Goal: Task Accomplishment & Management: Complete application form

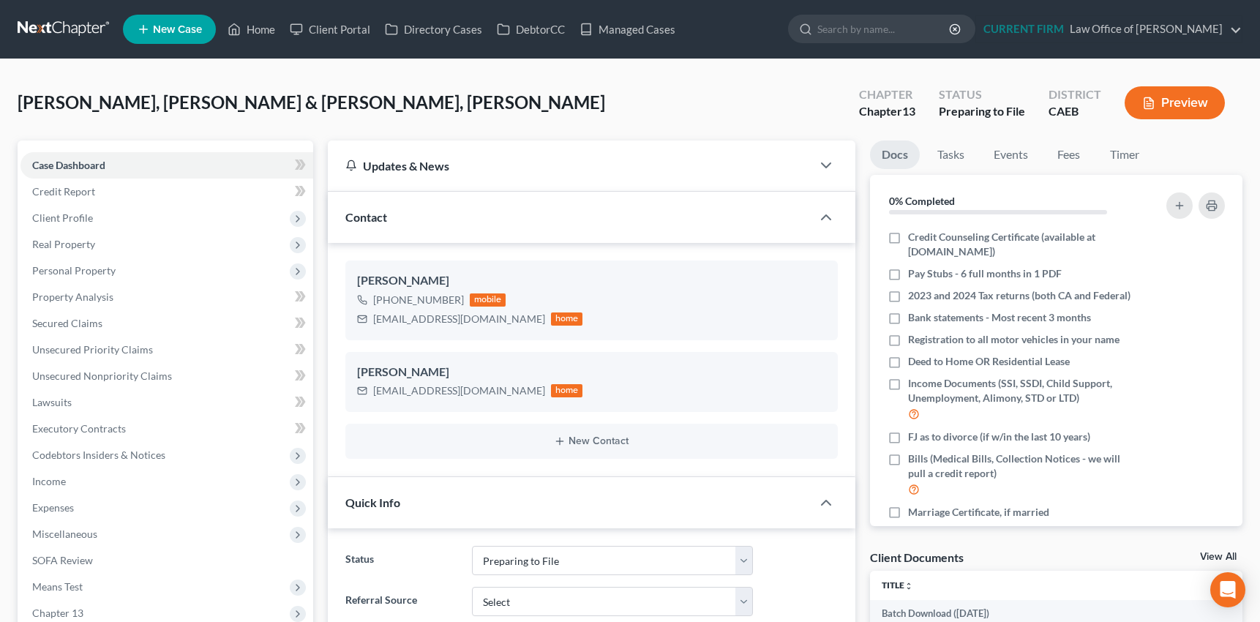
select select "17"
drag, startPoint x: 373, startPoint y: 321, endPoint x: 496, endPoint y: 309, distance: 123.5
click at [496, 309] on div "[EMAIL_ADDRESS][DOMAIN_NAME] home" at bounding box center [470, 318] width 226 height 19
copy div "[EMAIL_ADDRESS][DOMAIN_NAME]"
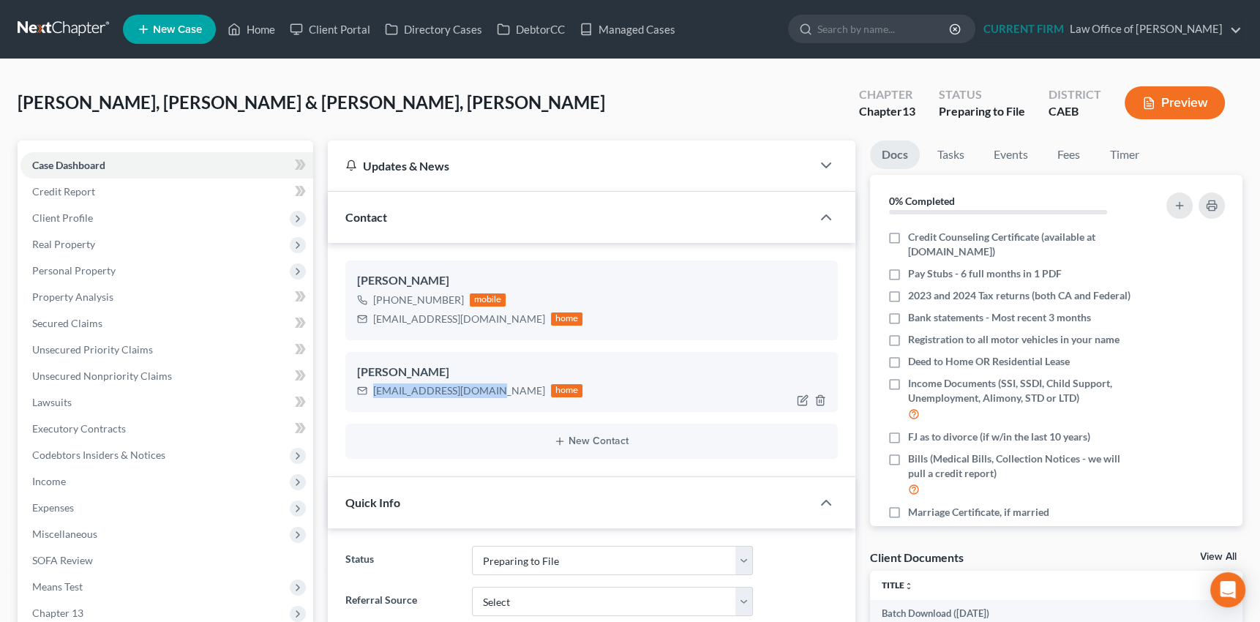
drag, startPoint x: 373, startPoint y: 389, endPoint x: 489, endPoint y: 383, distance: 116.5
click at [489, 383] on div "[EMAIL_ADDRESS][DOMAIN_NAME]" at bounding box center [459, 390] width 172 height 15
copy div "[EMAIL_ADDRESS][DOMAIN_NAME]"
click at [97, 264] on span "Personal Property" at bounding box center [73, 270] width 83 height 12
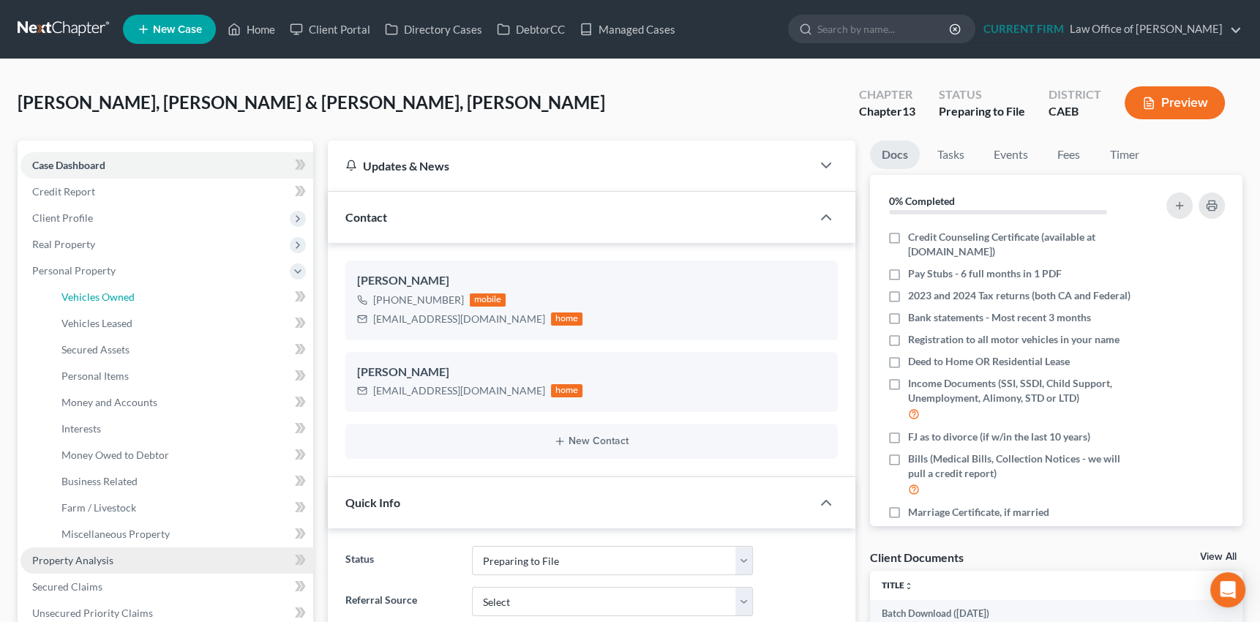
click at [100, 299] on span "Vehicles Owned" at bounding box center [97, 296] width 73 height 12
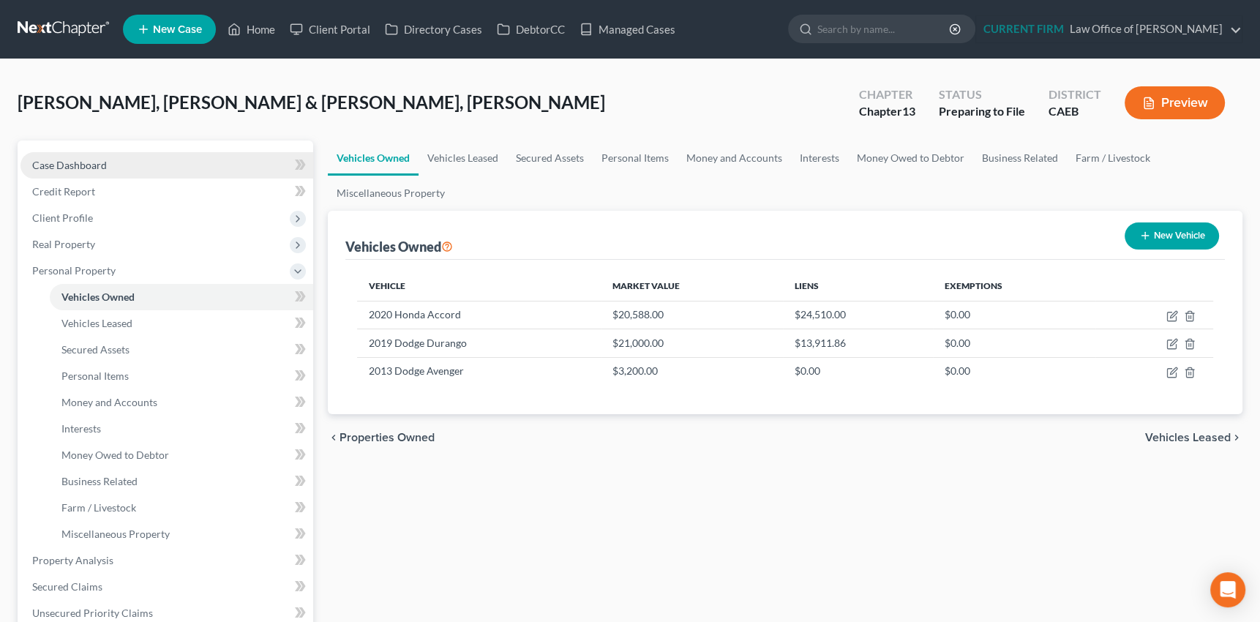
click at [102, 162] on span "Case Dashboard" at bounding box center [69, 165] width 75 height 12
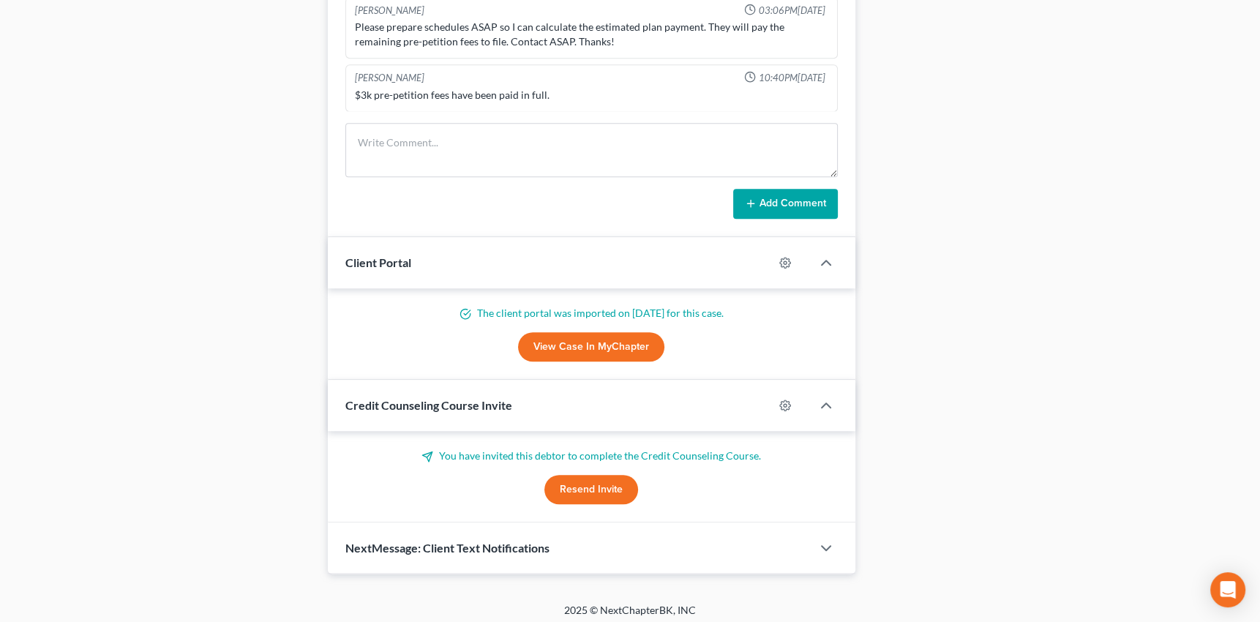
scroll to position [1284, 0]
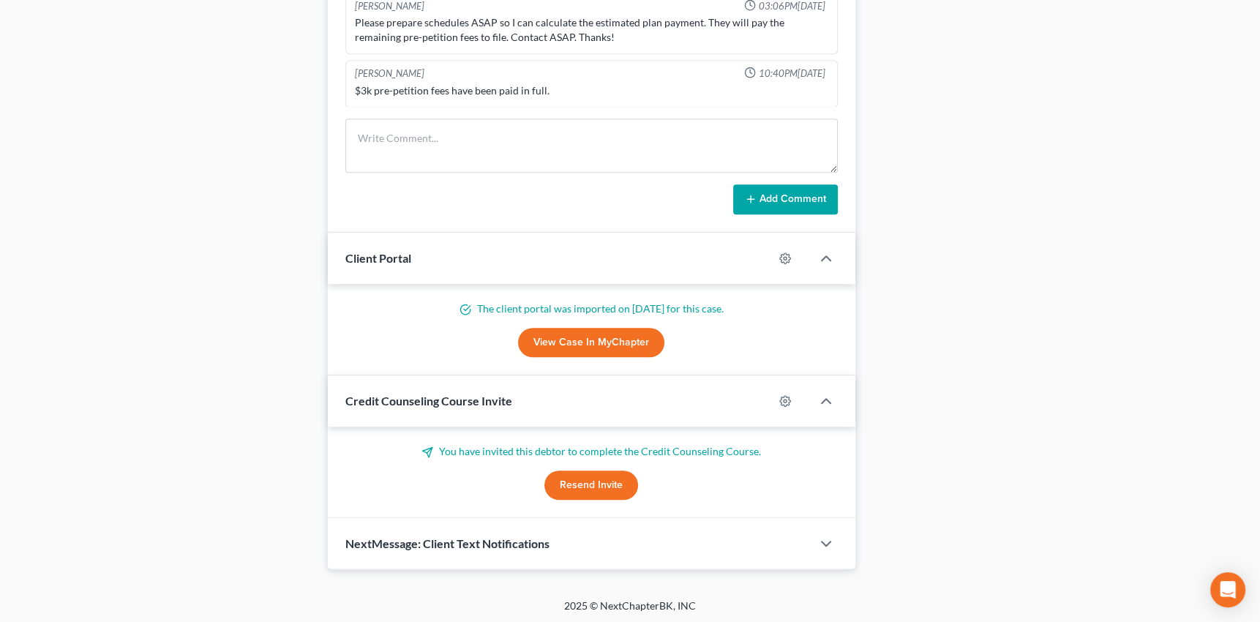
click at [588, 478] on button "Resend Invite" at bounding box center [591, 484] width 94 height 29
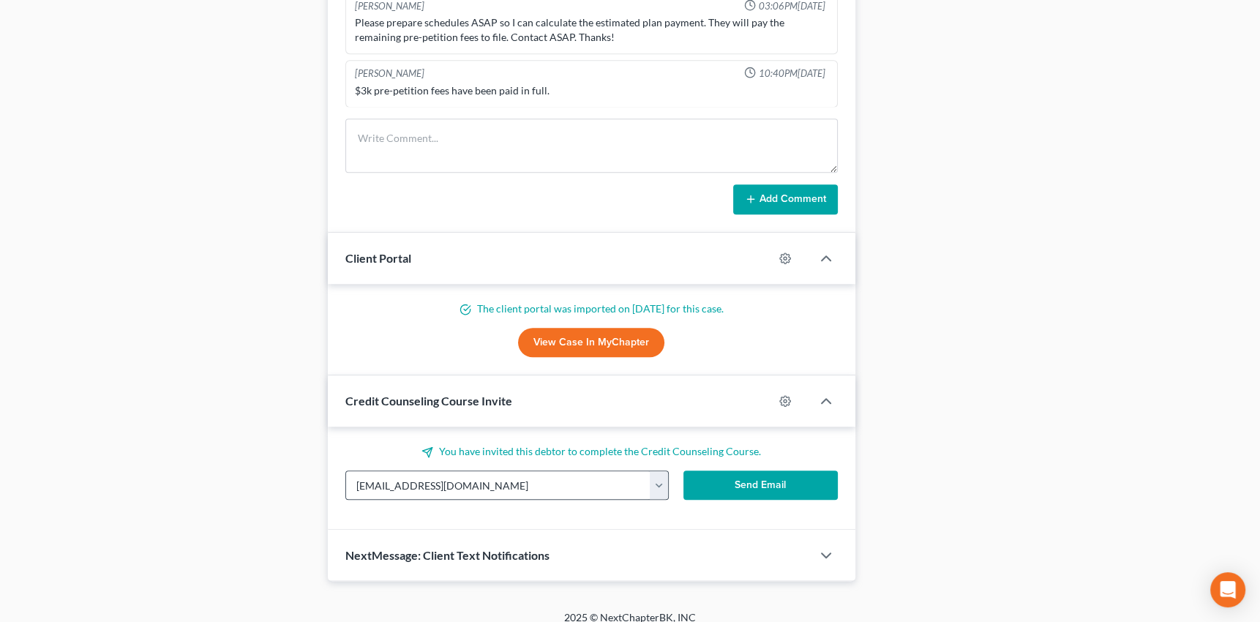
click at [658, 484] on button "button" at bounding box center [659, 485] width 18 height 28
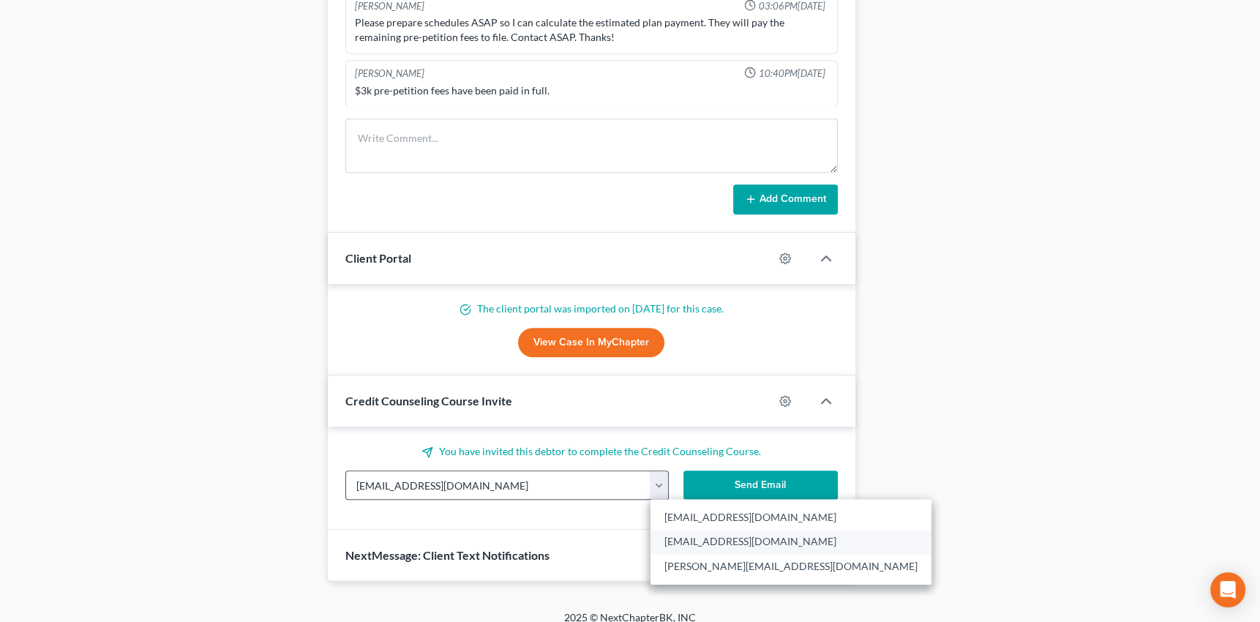
click at [680, 538] on link "[EMAIL_ADDRESS][DOMAIN_NAME]" at bounding box center [790, 542] width 281 height 25
type input "[EMAIL_ADDRESS][DOMAIN_NAME]"
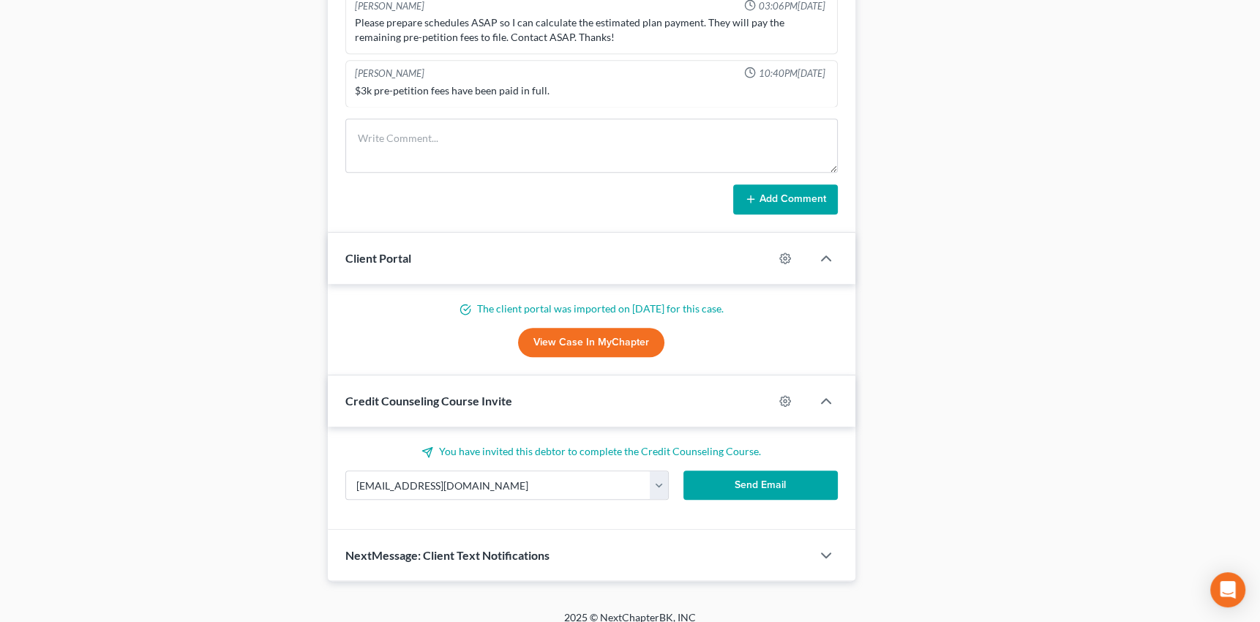
click at [767, 476] on button "Send Email" at bounding box center [760, 484] width 154 height 29
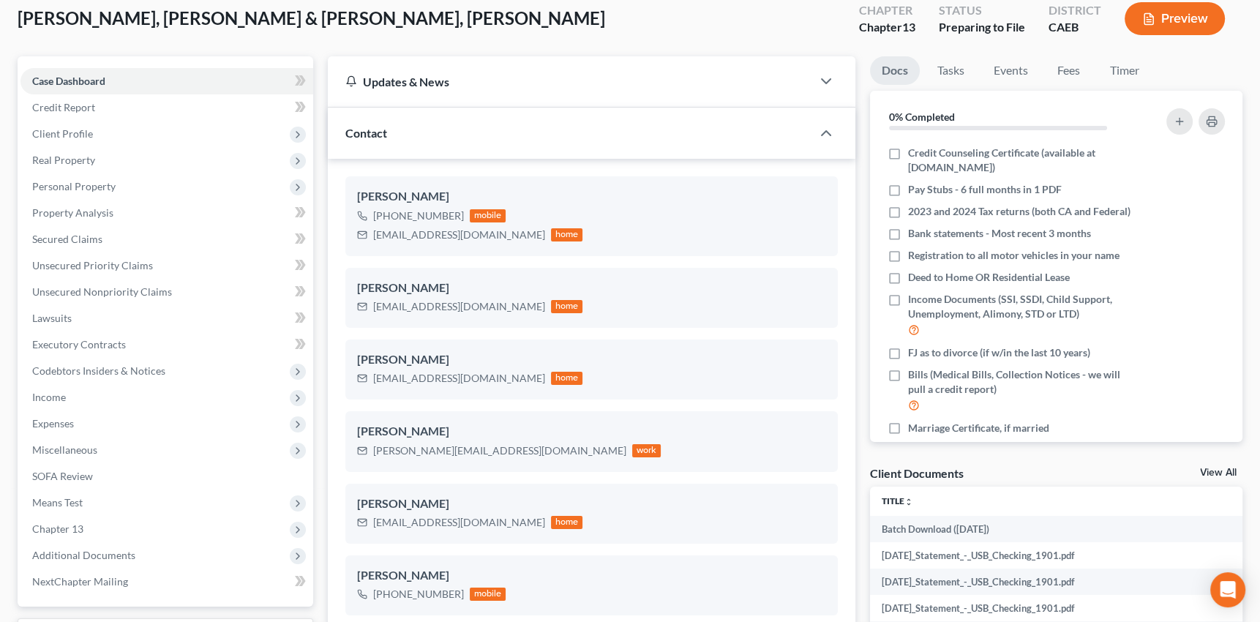
scroll to position [0, 0]
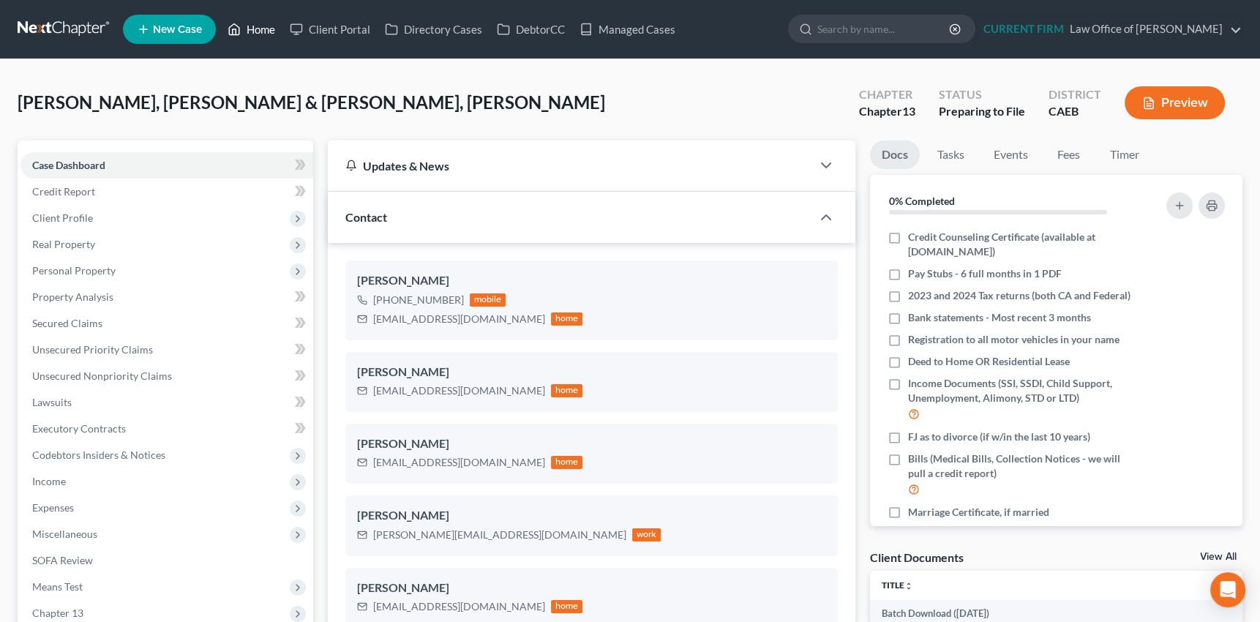
click at [255, 26] on link "Home" at bounding box center [251, 29] width 62 height 26
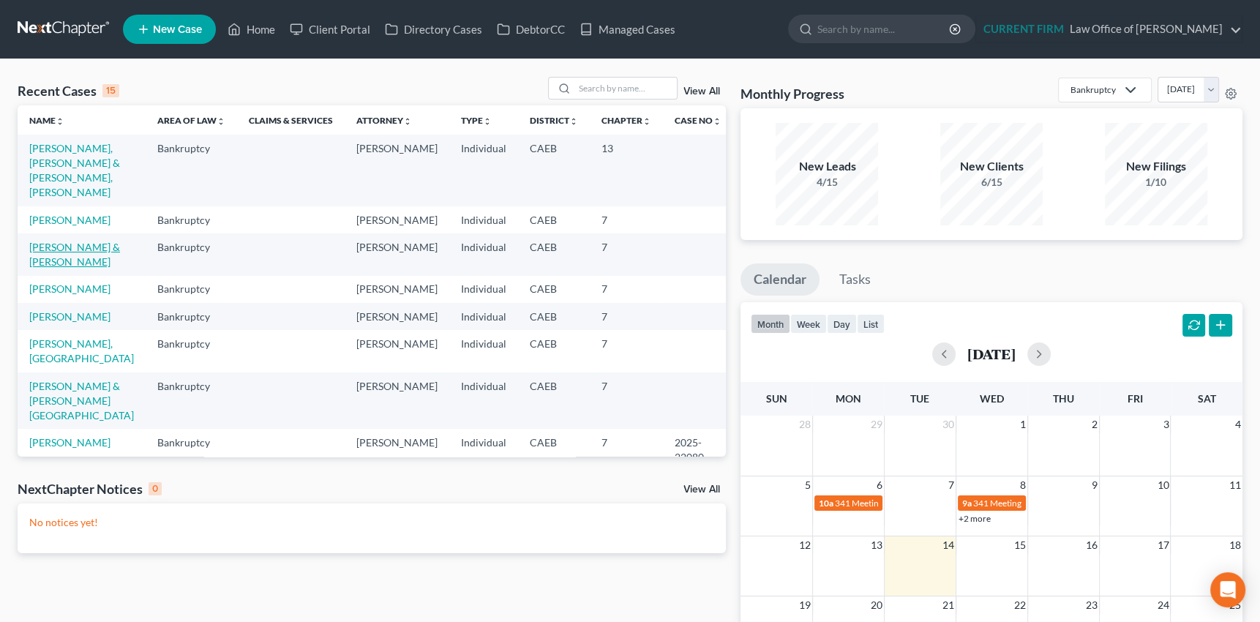
click at [80, 241] on link "[PERSON_NAME] & [PERSON_NAME]" at bounding box center [74, 254] width 91 height 27
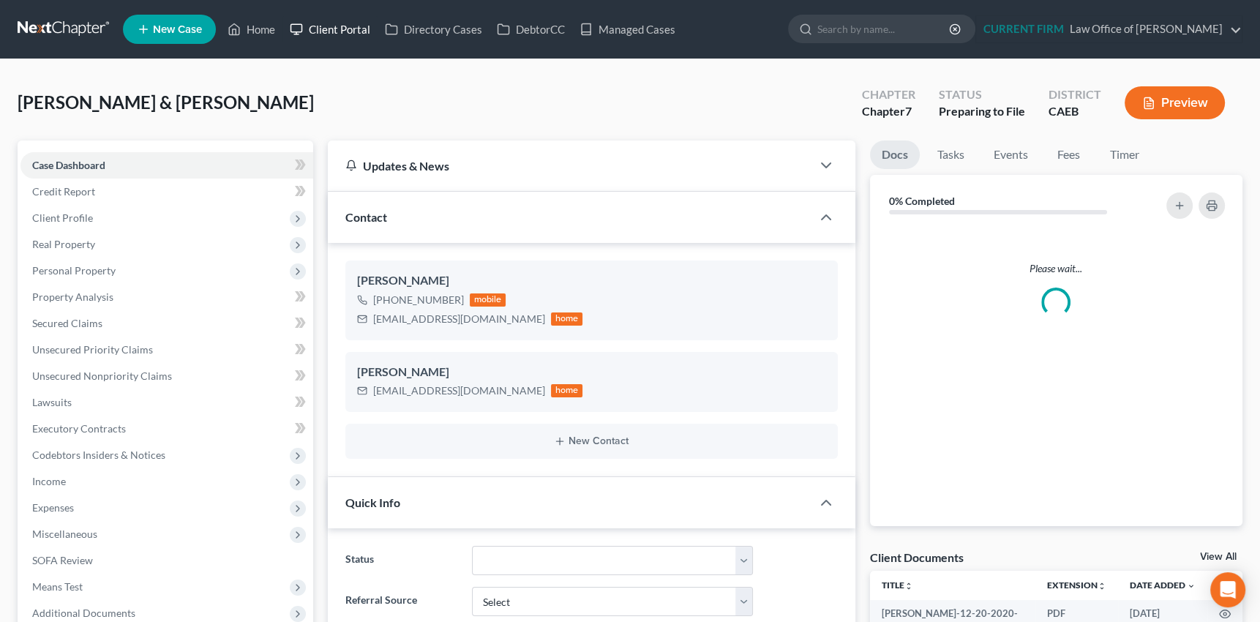
click at [336, 30] on link "Client Portal" at bounding box center [329, 29] width 95 height 26
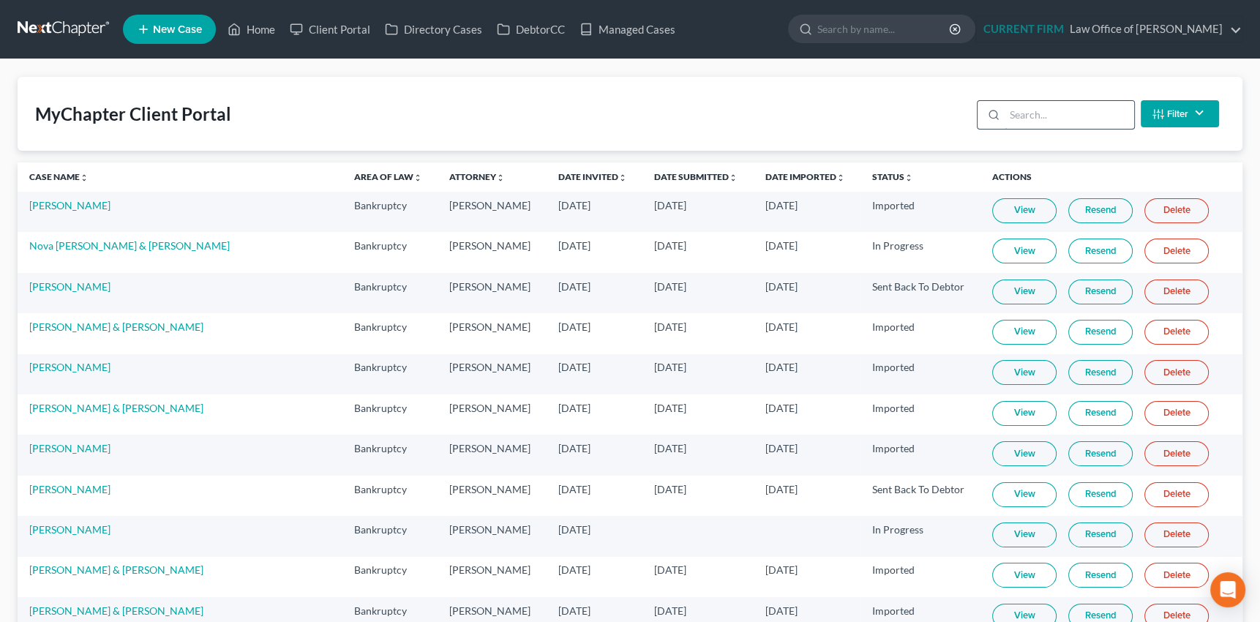
click at [1054, 113] on input "search" at bounding box center [1069, 115] width 129 height 28
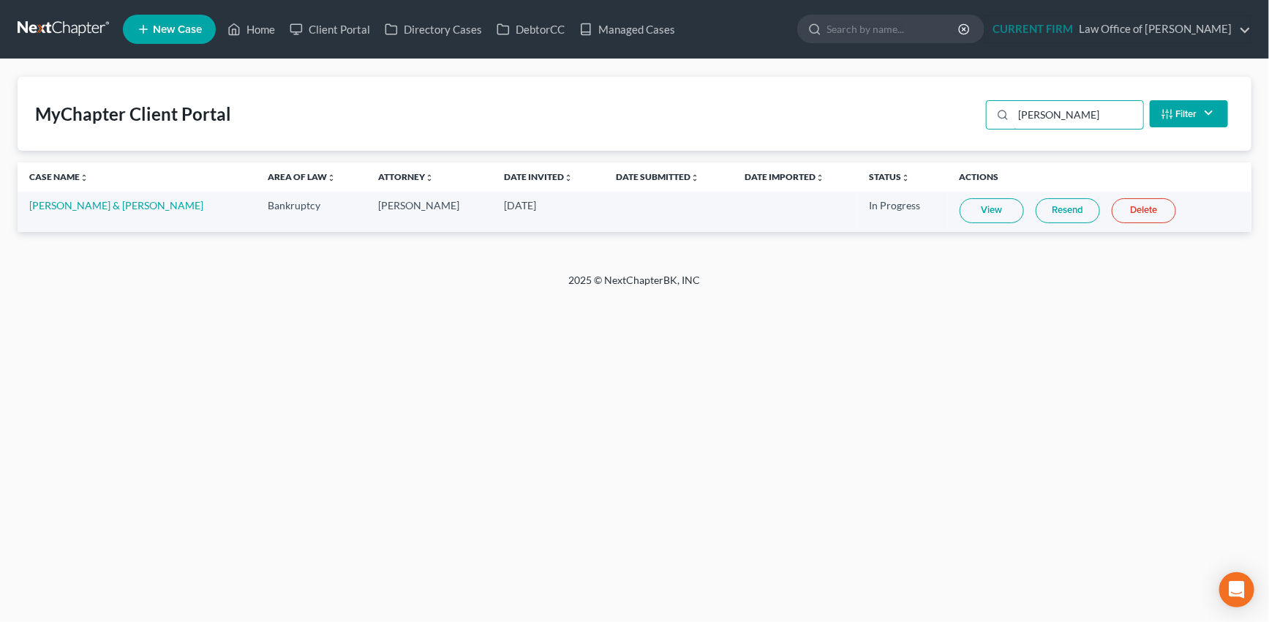
type input "[PERSON_NAME]"
click at [979, 215] on link "View" at bounding box center [992, 210] width 64 height 25
click at [534, 26] on link "DebtorCC" at bounding box center [530, 29] width 83 height 26
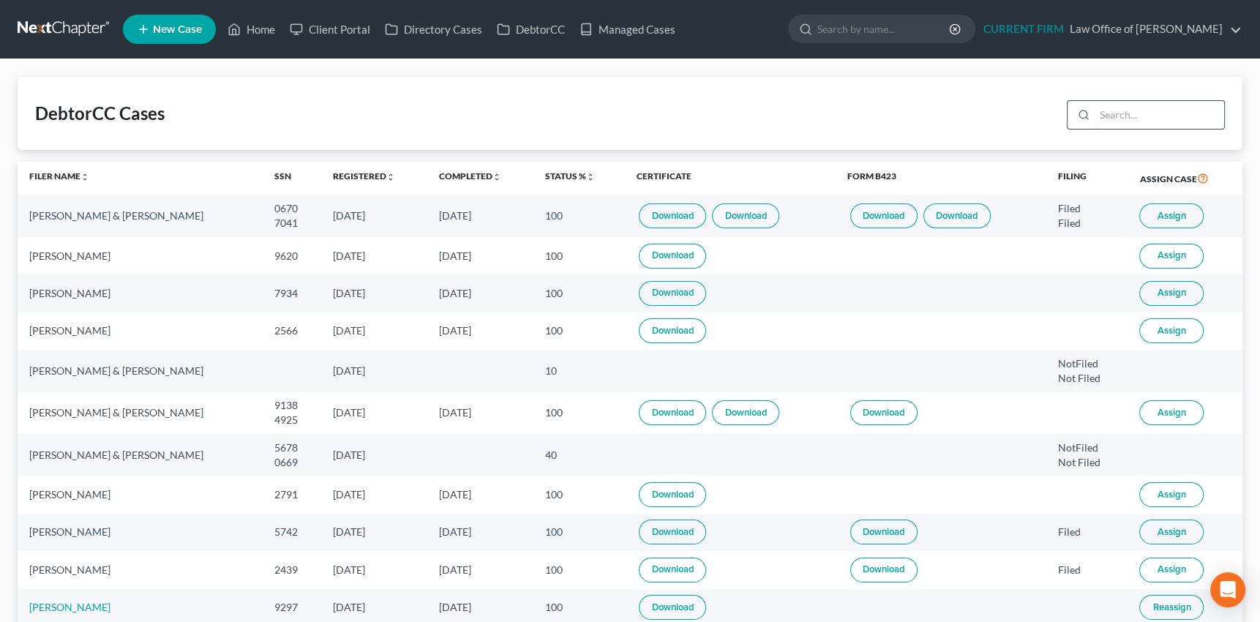
click at [1116, 122] on input "search" at bounding box center [1159, 115] width 129 height 28
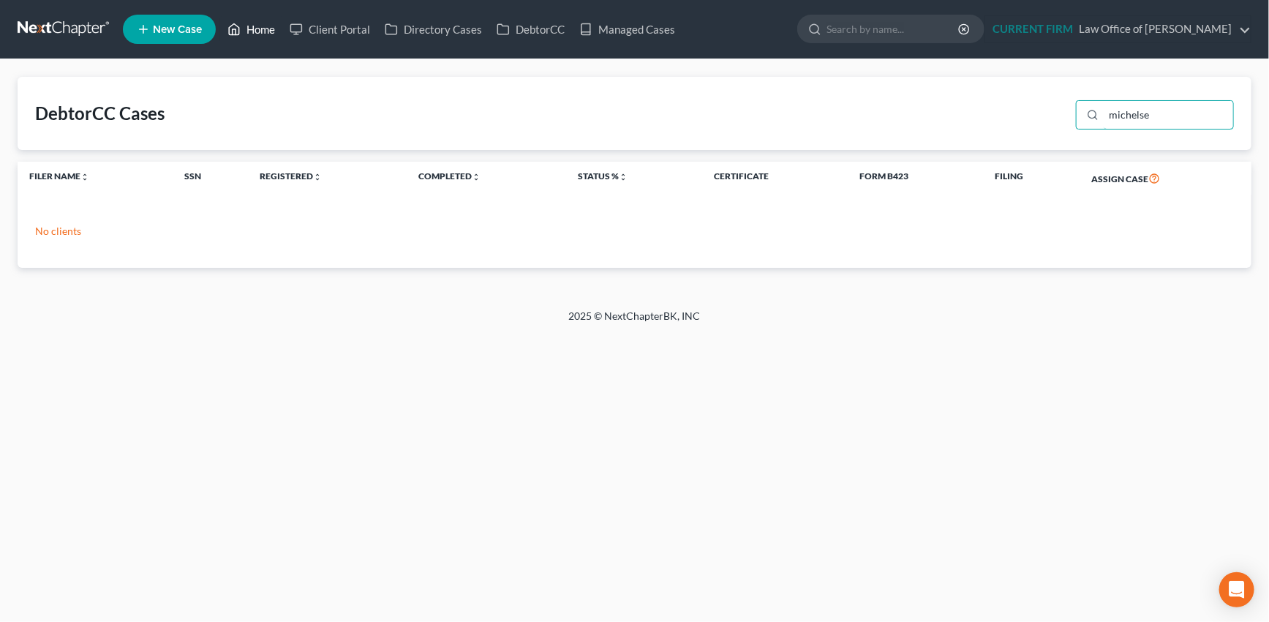
type input "michelse"
click at [252, 27] on link "Home" at bounding box center [251, 29] width 62 height 26
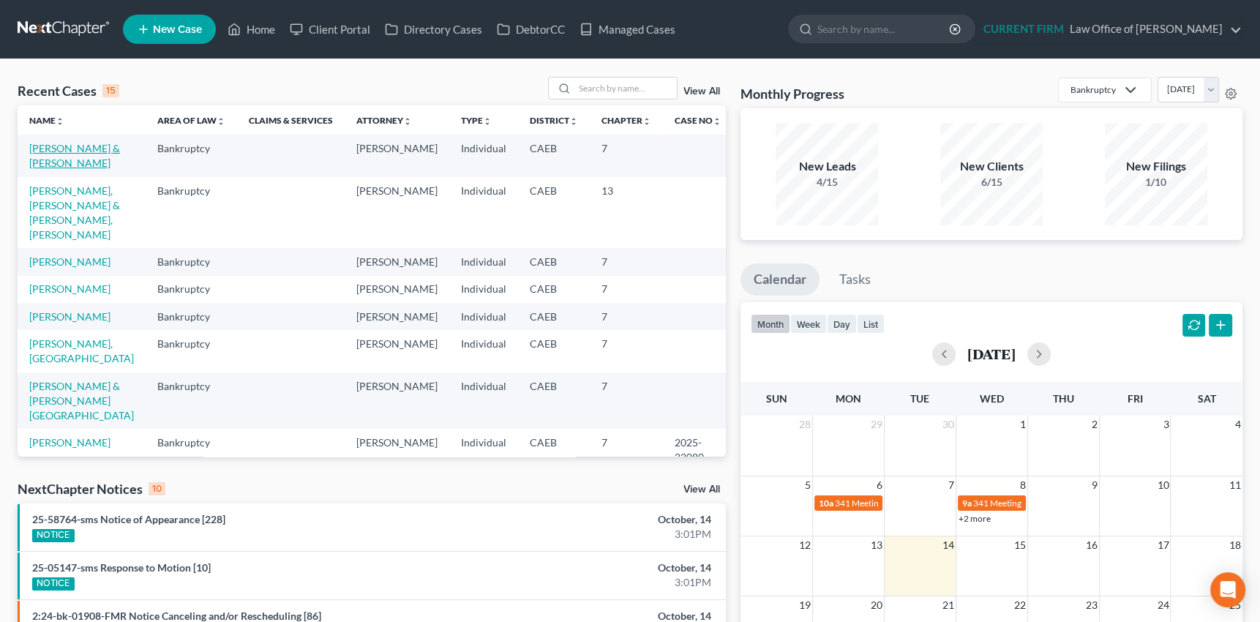
click at [51, 147] on link "[PERSON_NAME] & [PERSON_NAME]" at bounding box center [74, 155] width 91 height 27
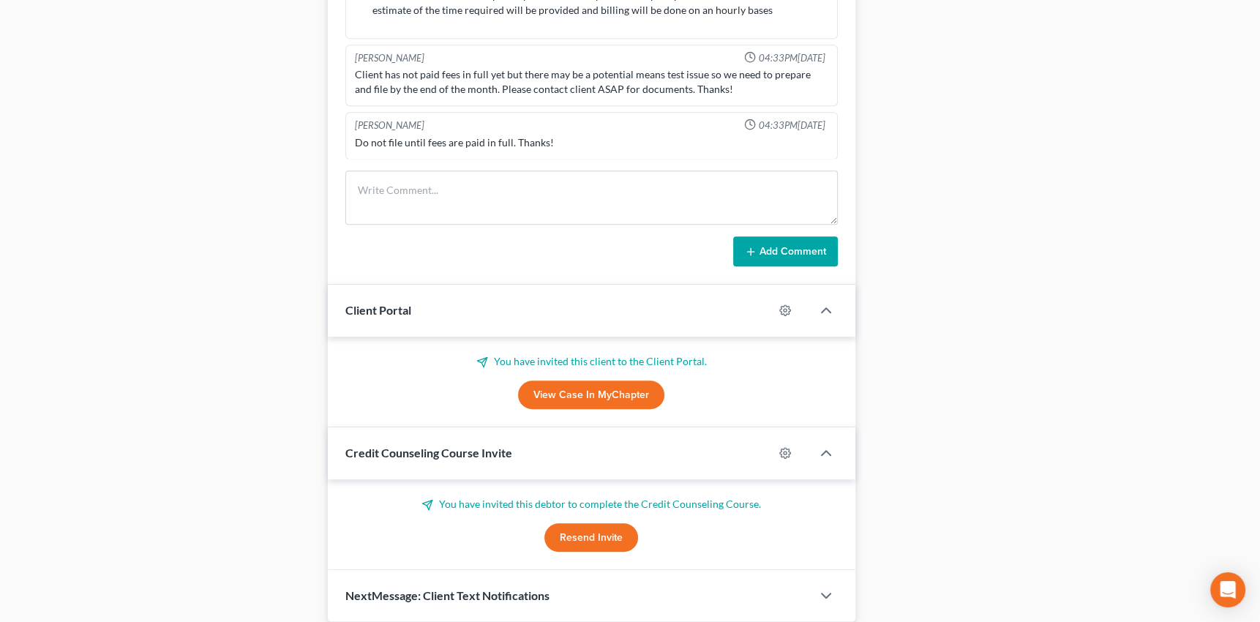
scroll to position [924, 0]
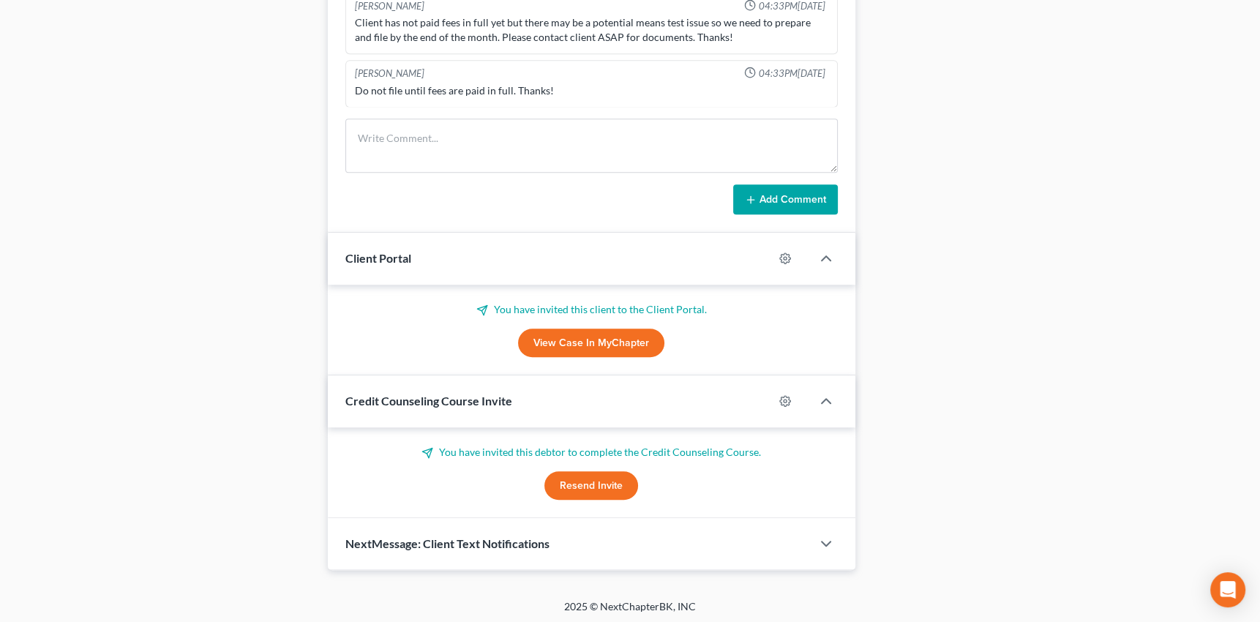
click at [593, 481] on button "Resend Invite" at bounding box center [591, 485] width 94 height 29
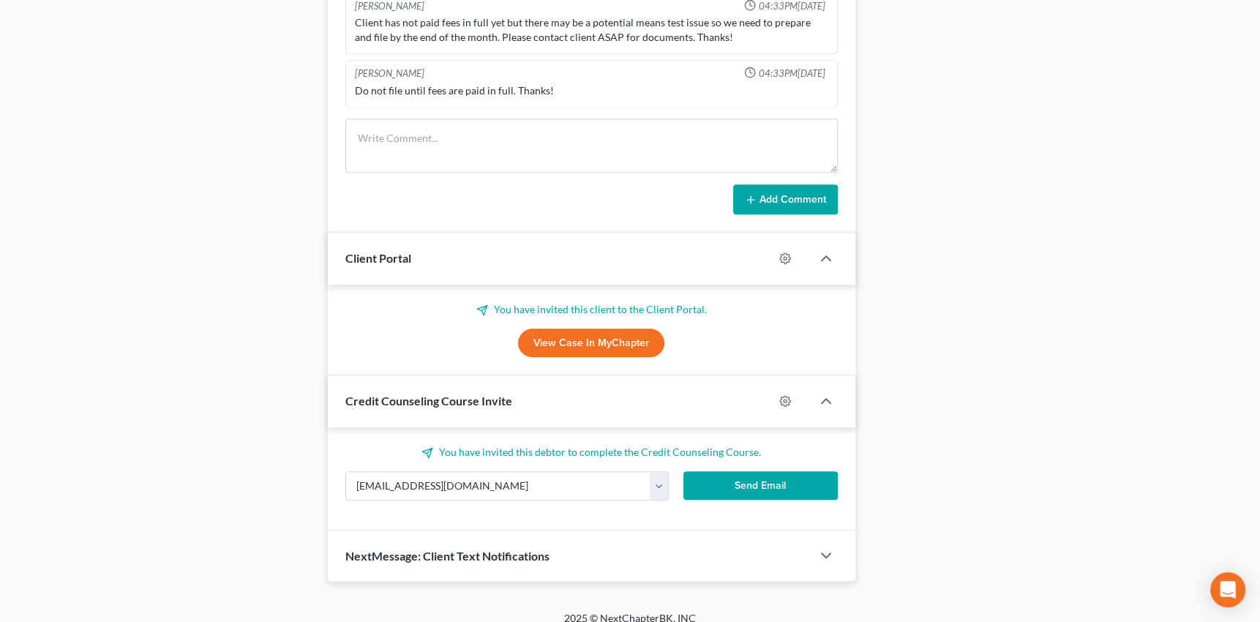
click at [757, 483] on button "Send Email" at bounding box center [760, 485] width 154 height 29
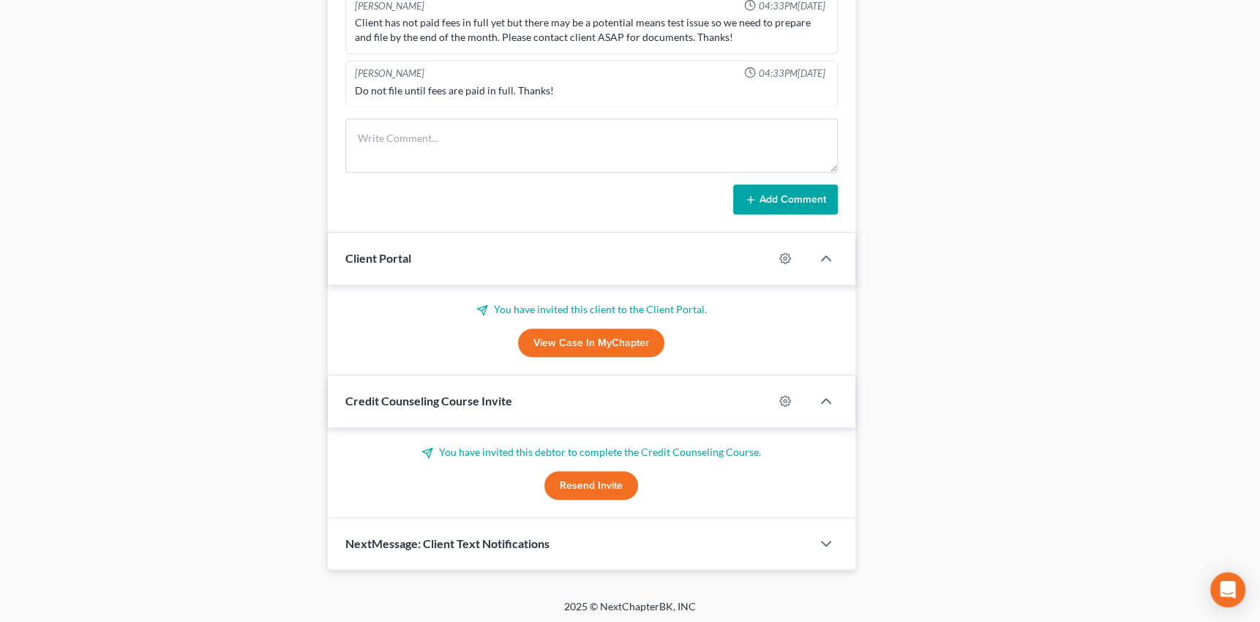
click at [584, 480] on button "Resend Invite" at bounding box center [591, 485] width 94 height 29
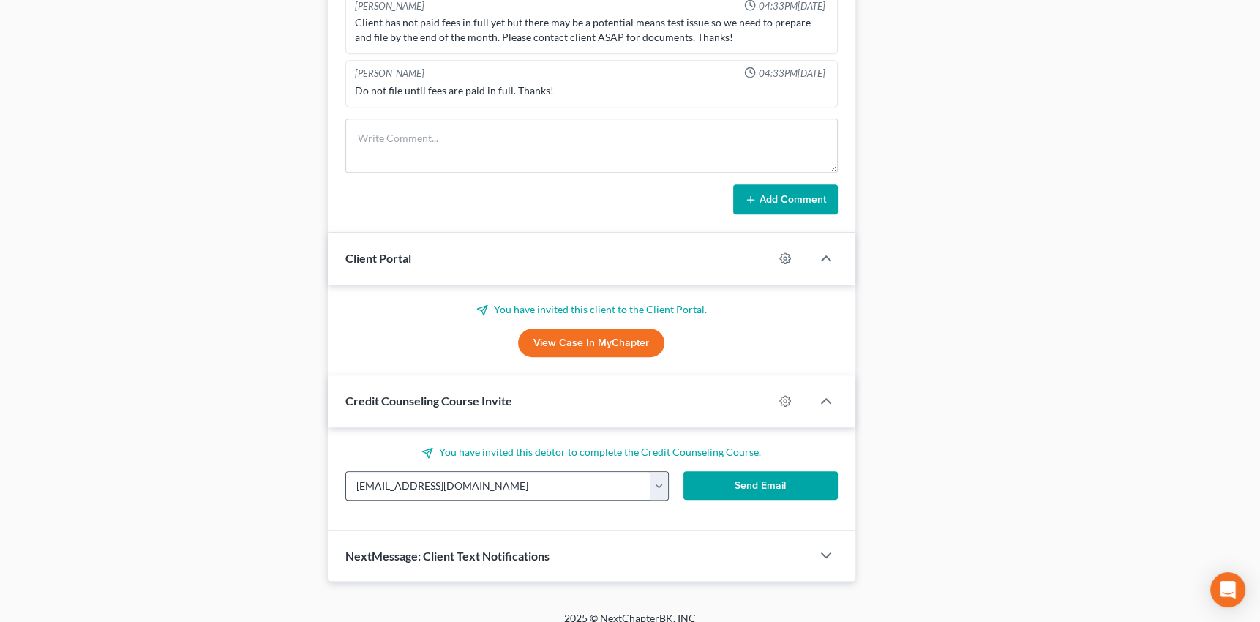
click at [662, 492] on button "button" at bounding box center [659, 486] width 18 height 28
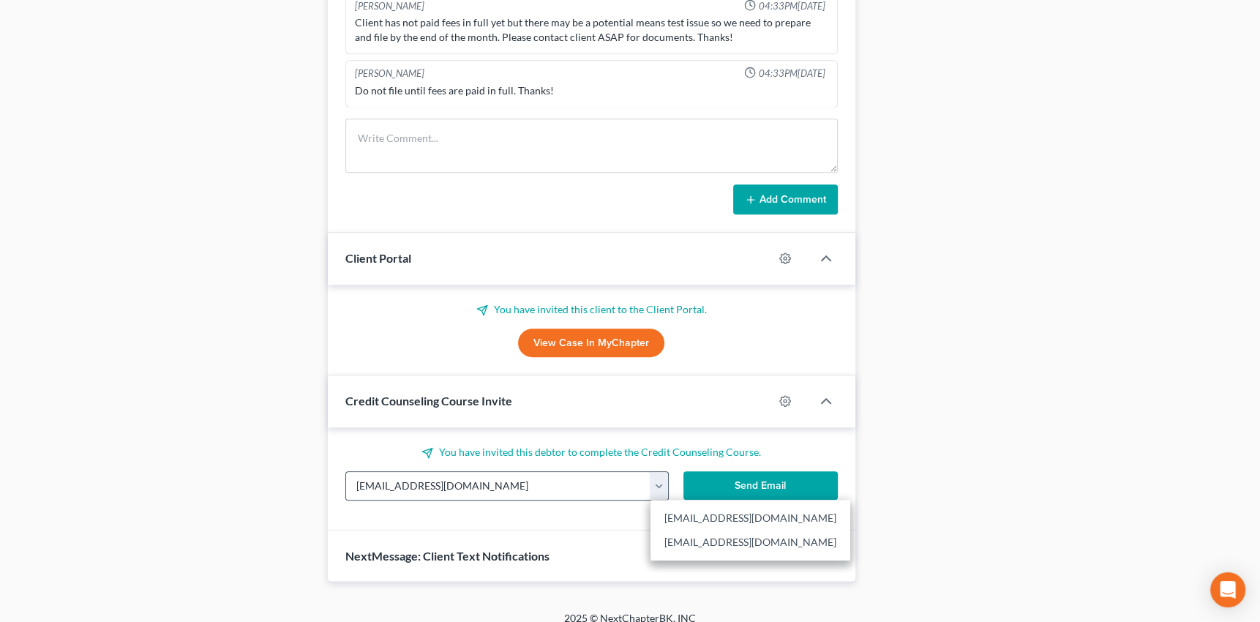
click at [662, 492] on button "button" at bounding box center [659, 486] width 18 height 28
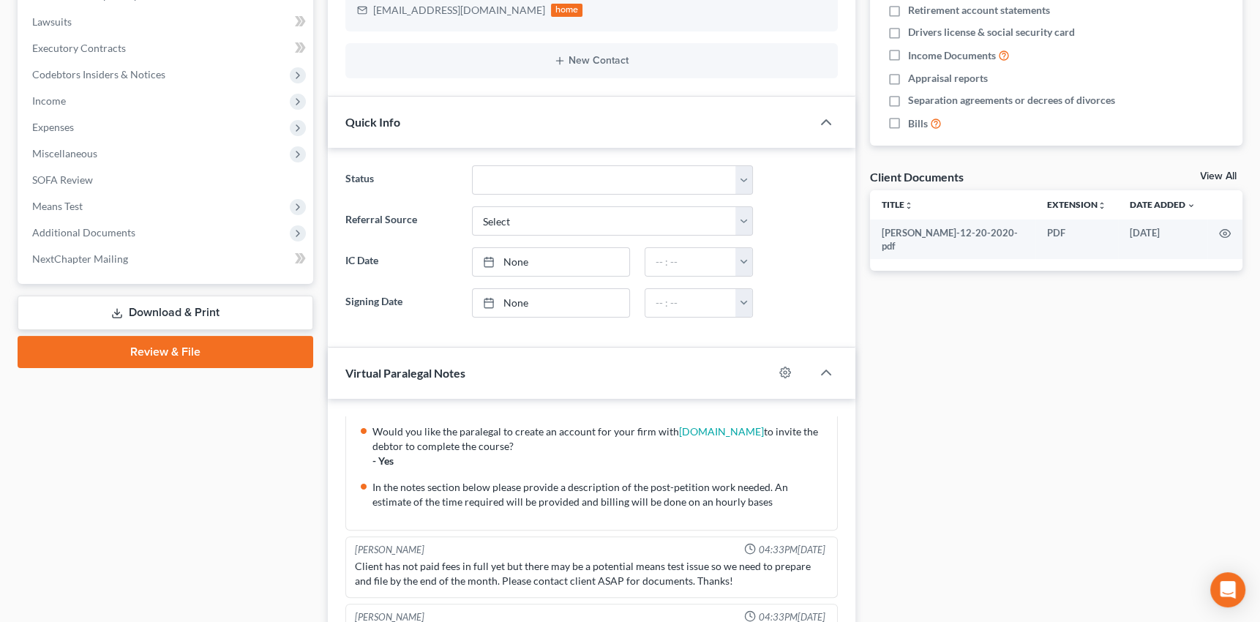
scroll to position [0, 0]
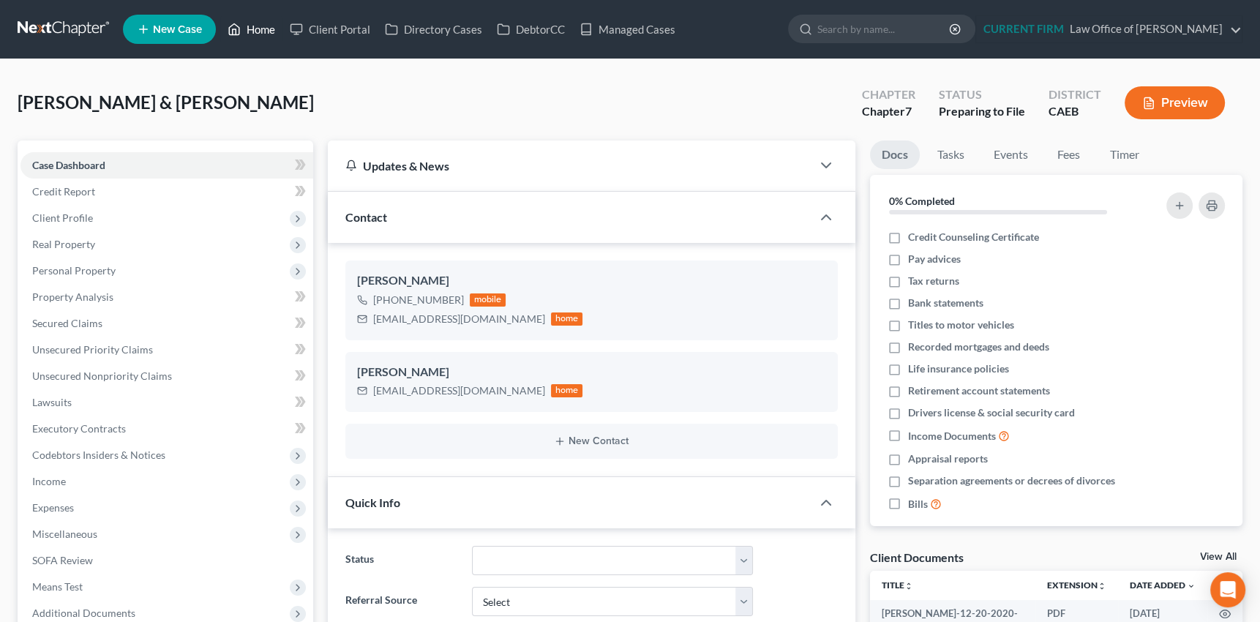
click at [266, 26] on link "Home" at bounding box center [251, 29] width 62 height 26
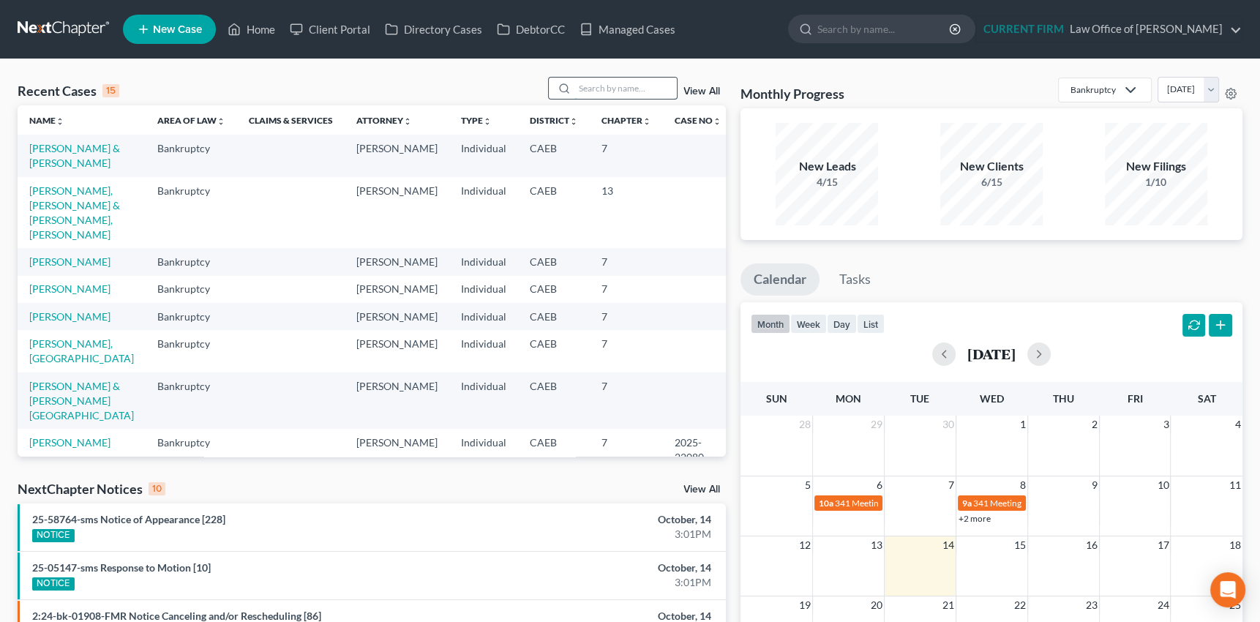
click at [596, 91] on input "search" at bounding box center [625, 88] width 102 height 21
type input "[PERSON_NAME]"
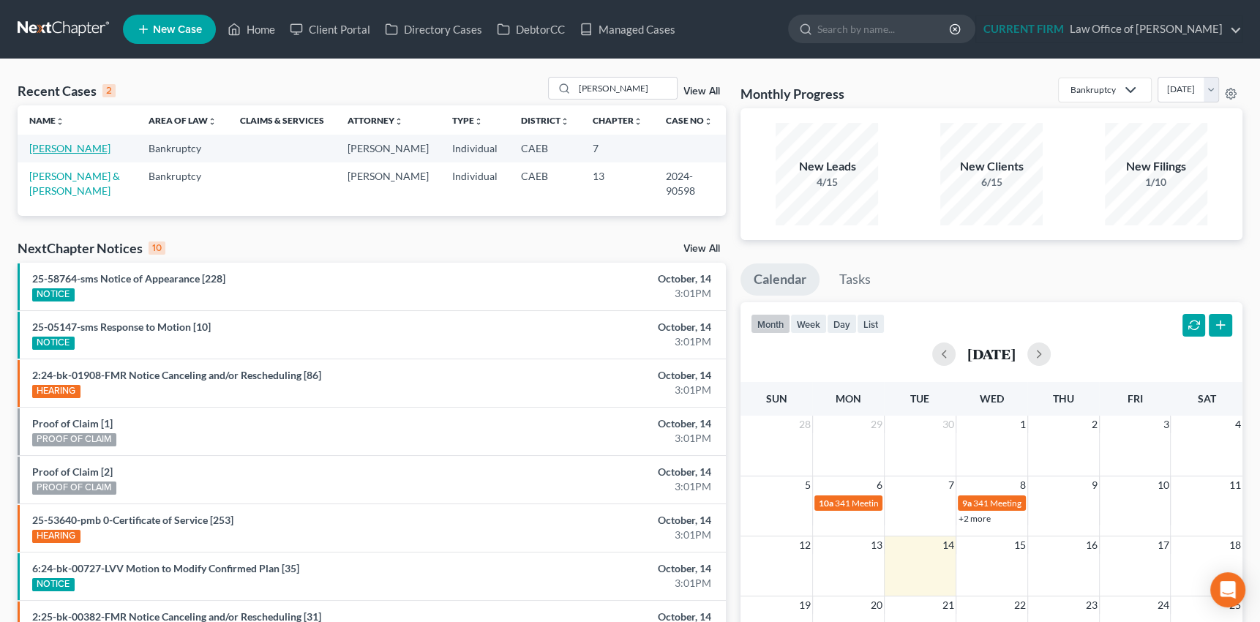
click at [72, 146] on link "[PERSON_NAME]" at bounding box center [69, 148] width 81 height 12
click at [86, 146] on link "[PERSON_NAME]" at bounding box center [69, 148] width 81 height 12
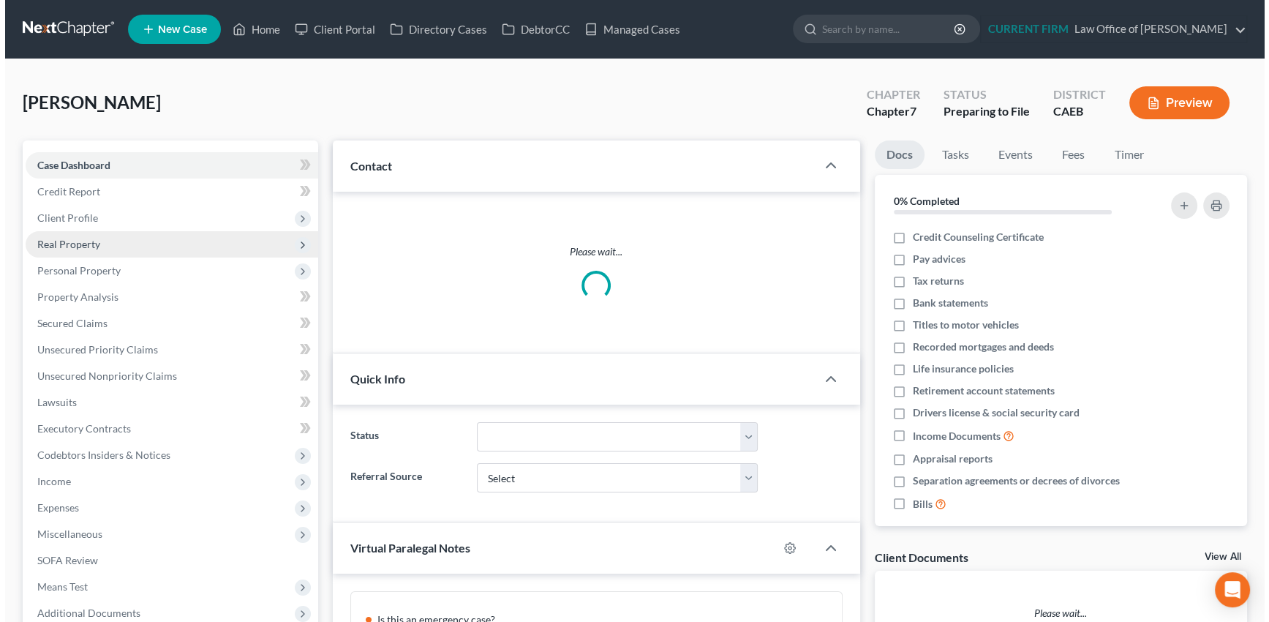
scroll to position [245, 0]
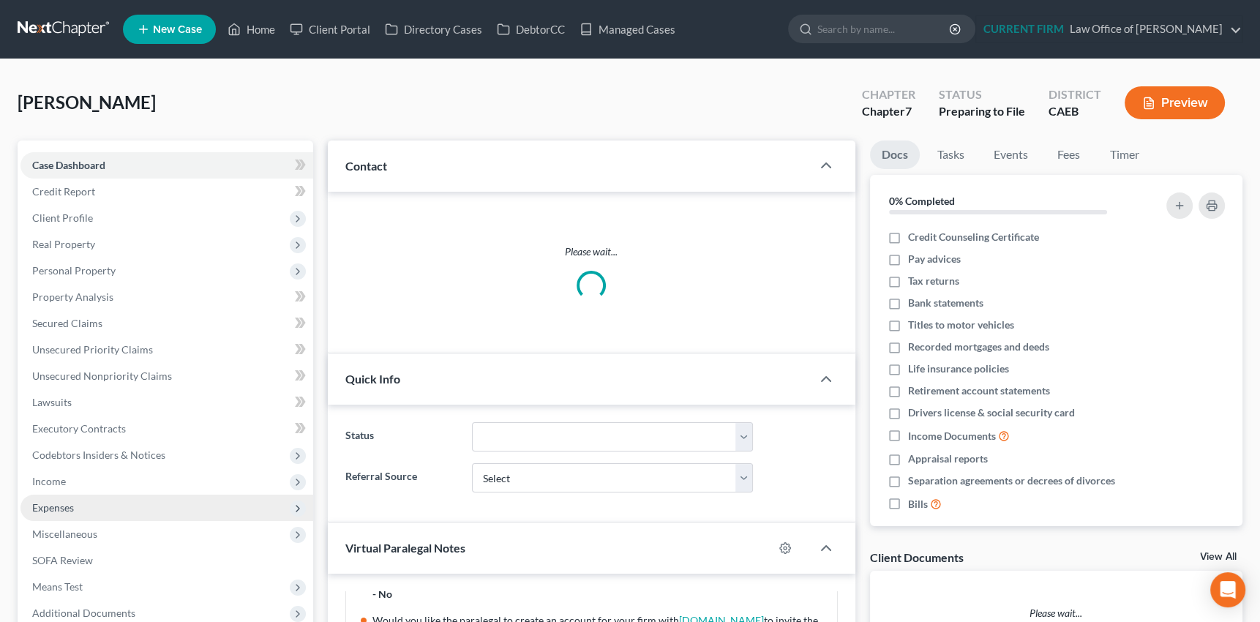
click at [60, 506] on span "Expenses" at bounding box center [53, 507] width 42 height 12
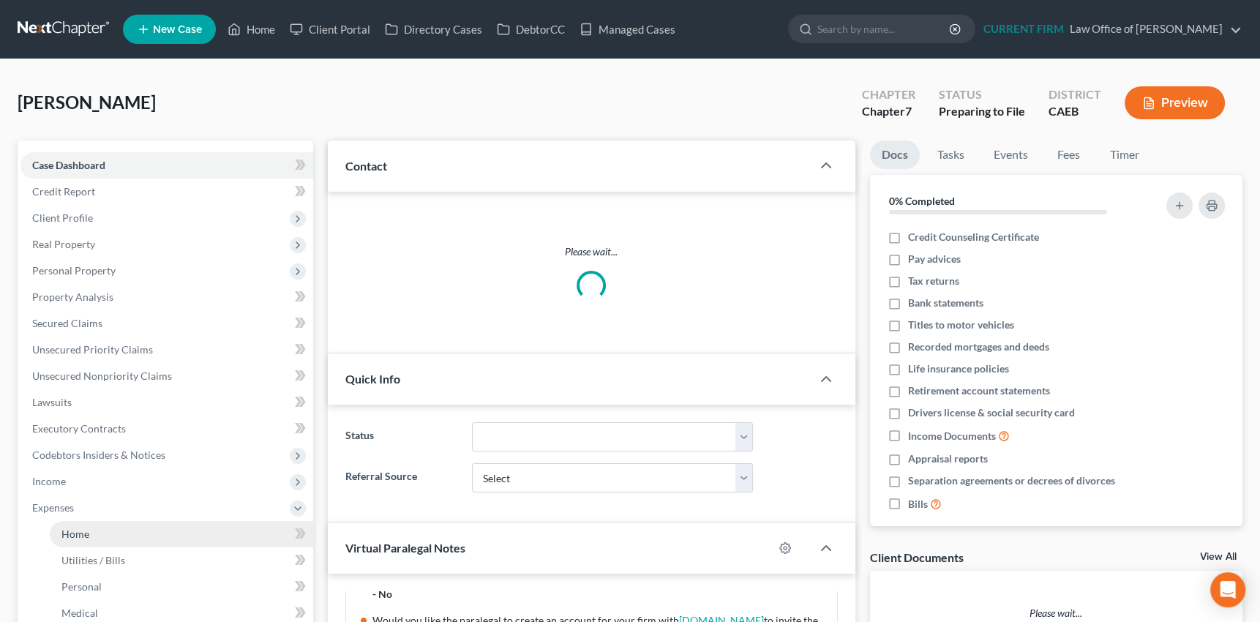
click at [71, 531] on span "Home" at bounding box center [75, 534] width 28 height 12
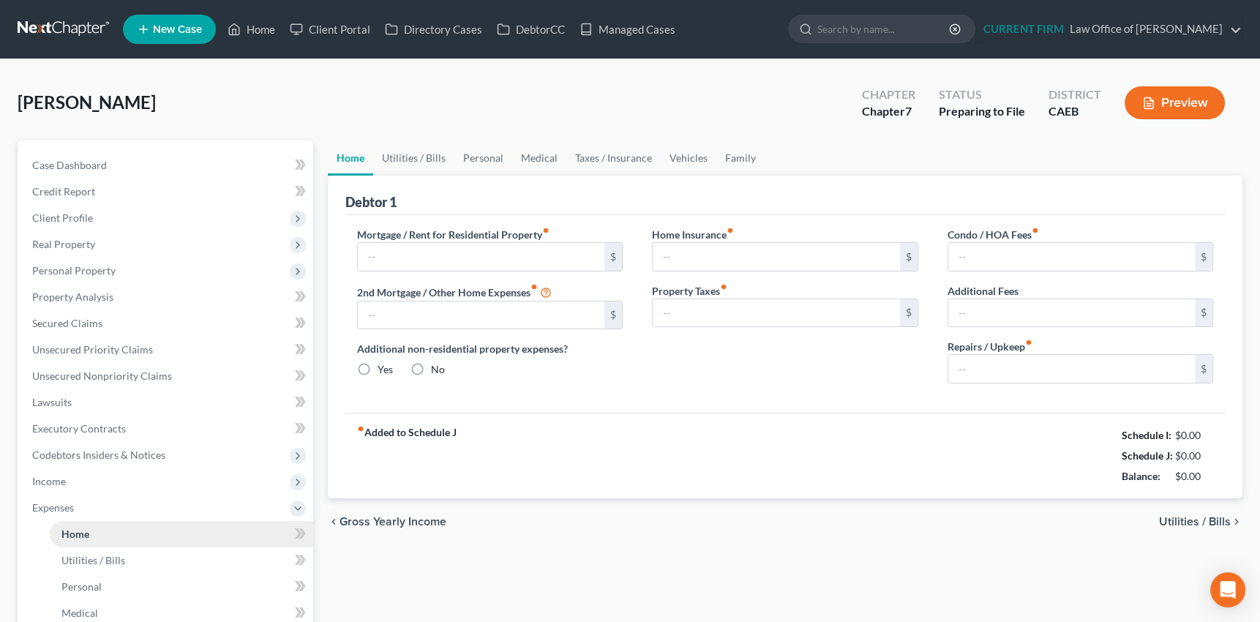
radio input "true"
click at [412, 255] on input "text" at bounding box center [481, 257] width 247 height 28
type input "0"
type input "500"
click at [412, 165] on link "Utilities / Bills" at bounding box center [413, 157] width 81 height 35
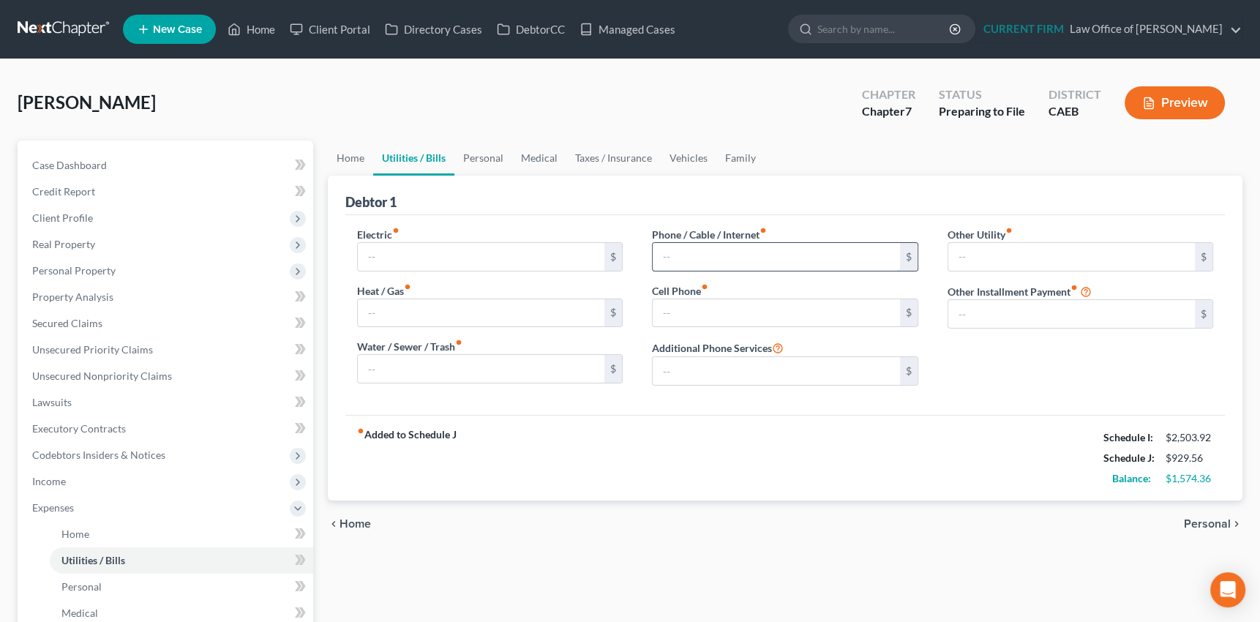
click at [726, 256] on input "text" at bounding box center [776, 257] width 247 height 28
type input "108"
type input "120"
click at [390, 369] on input "text" at bounding box center [481, 369] width 247 height 28
type input "130"
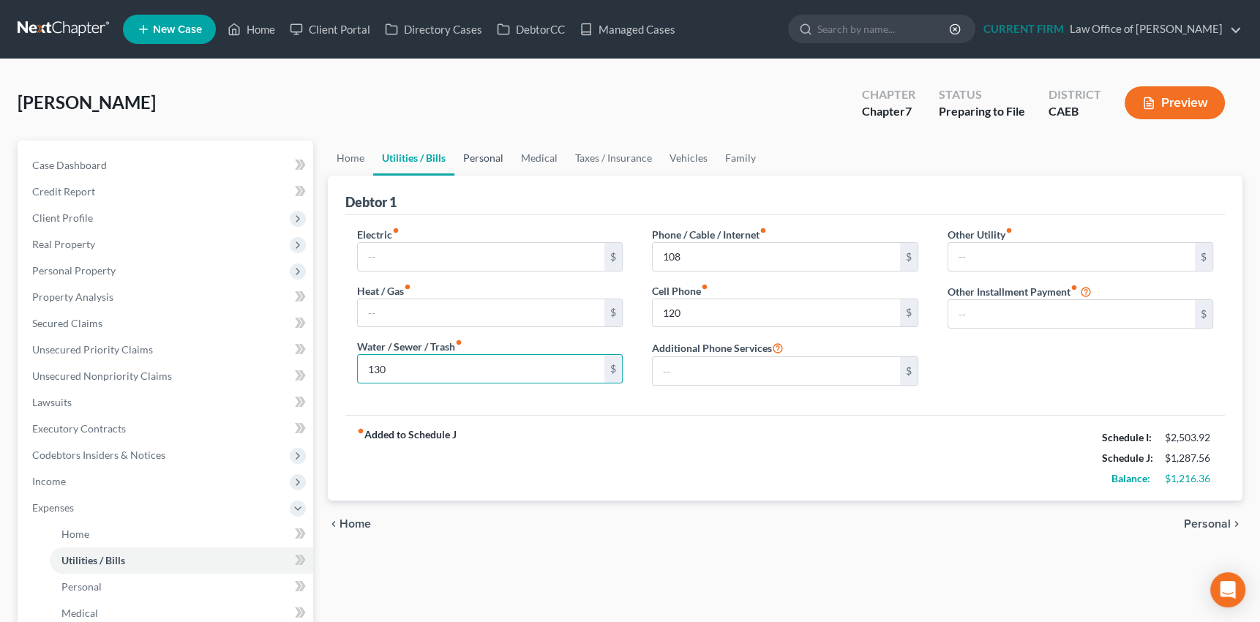
click at [489, 158] on link "Personal" at bounding box center [483, 157] width 58 height 35
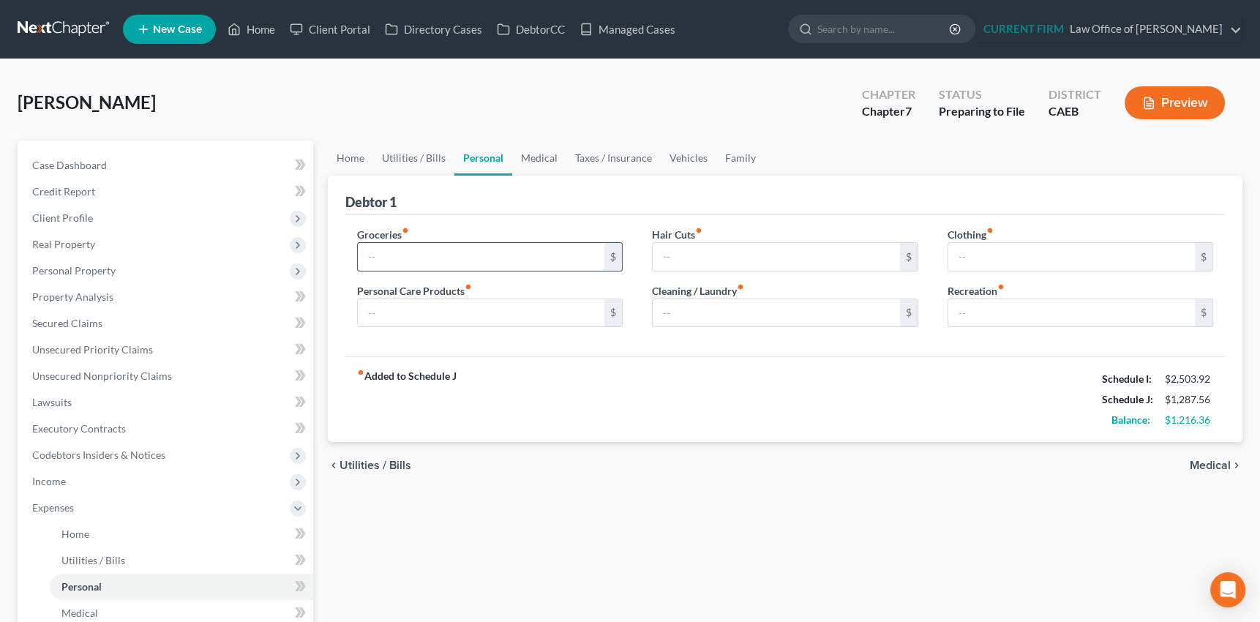
click at [429, 256] on input "text" at bounding box center [481, 257] width 247 height 28
type input "800"
type input "100"
click at [707, 240] on div "Hair Cuts fiber_manual_record $" at bounding box center [785, 249] width 266 height 45
click at [707, 247] on input "text" at bounding box center [776, 257] width 247 height 28
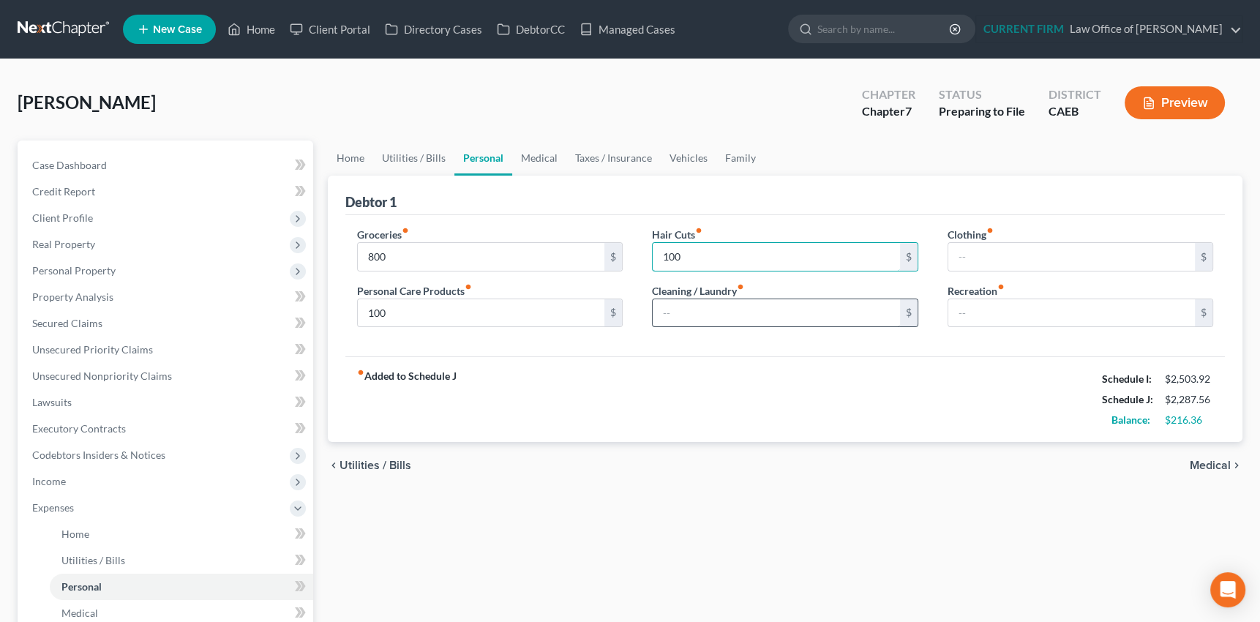
type input "100"
click at [740, 309] on input "text" at bounding box center [776, 313] width 247 height 28
type input "50"
click at [1059, 240] on div "Clothing fiber_manual_record $" at bounding box center [1080, 249] width 266 height 45
click at [1043, 252] on input "text" at bounding box center [1071, 257] width 247 height 28
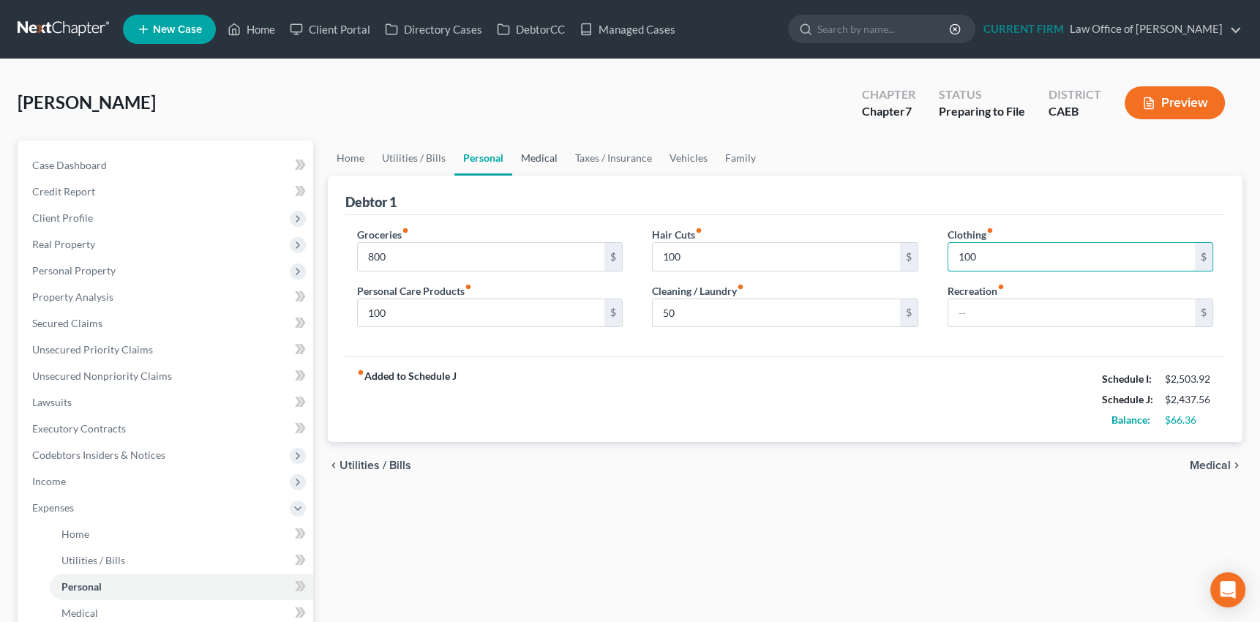
type input "100"
click at [543, 156] on link "Medical" at bounding box center [539, 157] width 54 height 35
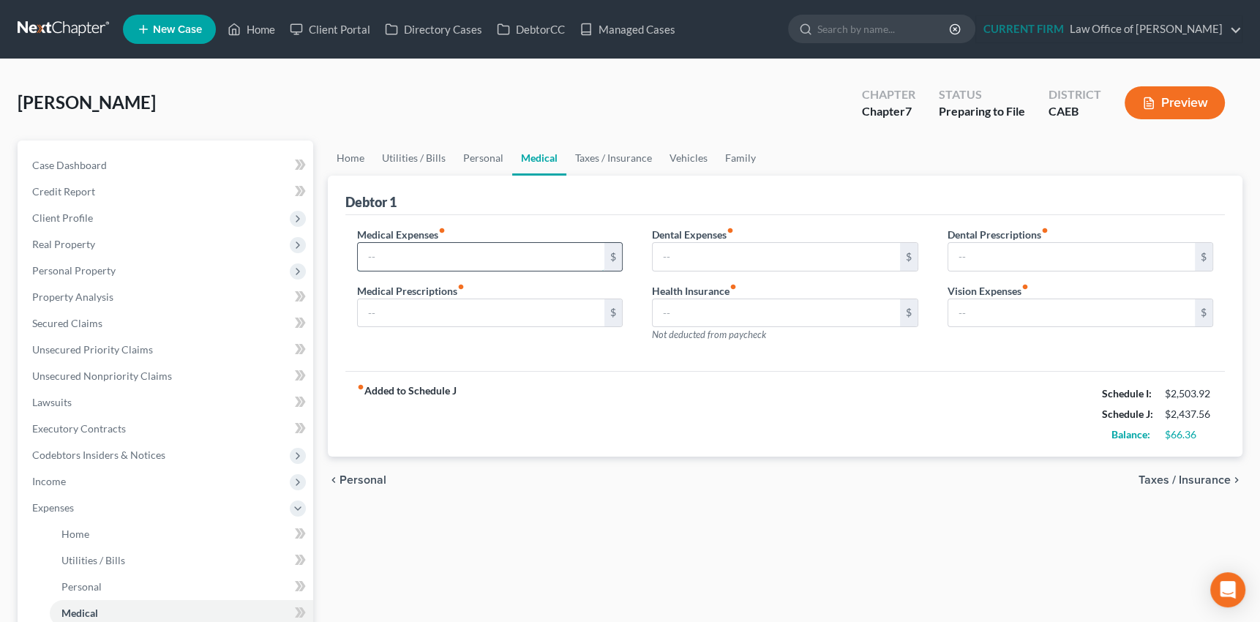
click at [435, 255] on input "text" at bounding box center [481, 257] width 247 height 28
drag, startPoint x: 398, startPoint y: 236, endPoint x: 353, endPoint y: 251, distance: 47.7
click at [353, 251] on div "Medical Expenses fiber_manual_record 60 $ Medical Prescriptions fiber_manual_re…" at bounding box center [490, 290] width 296 height 127
click at [389, 256] on input "60" at bounding box center [481, 257] width 247 height 28
type input "0"
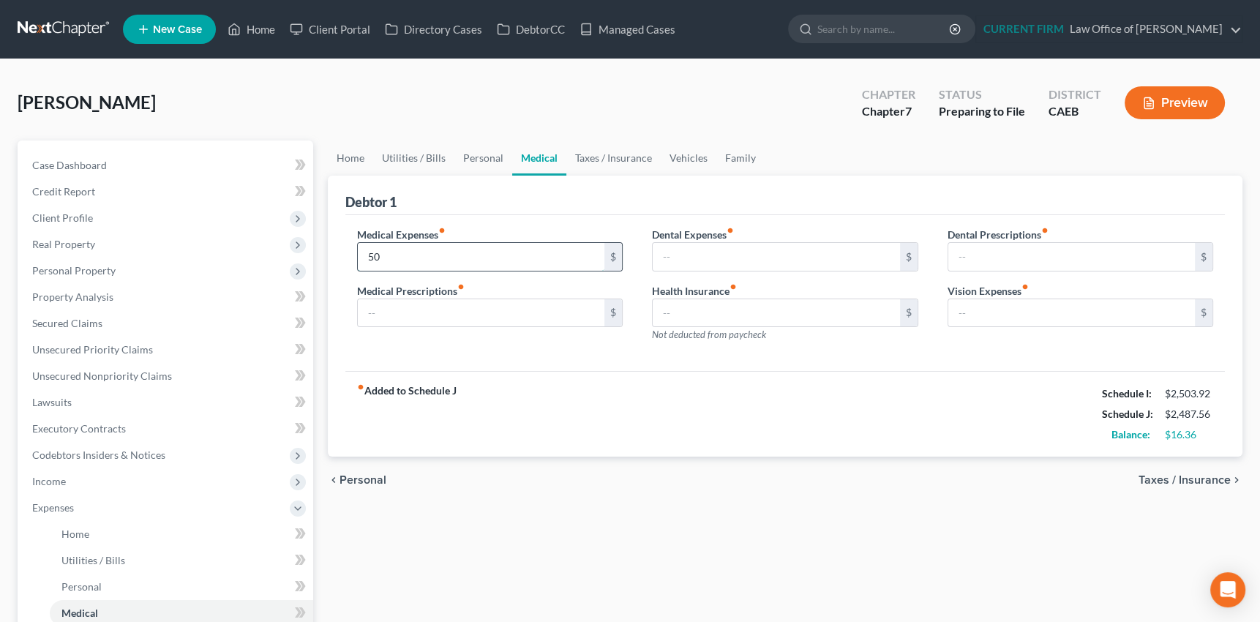
type input "50"
type input "30"
type input "25"
click at [680, 159] on link "Vehicles" at bounding box center [689, 157] width 56 height 35
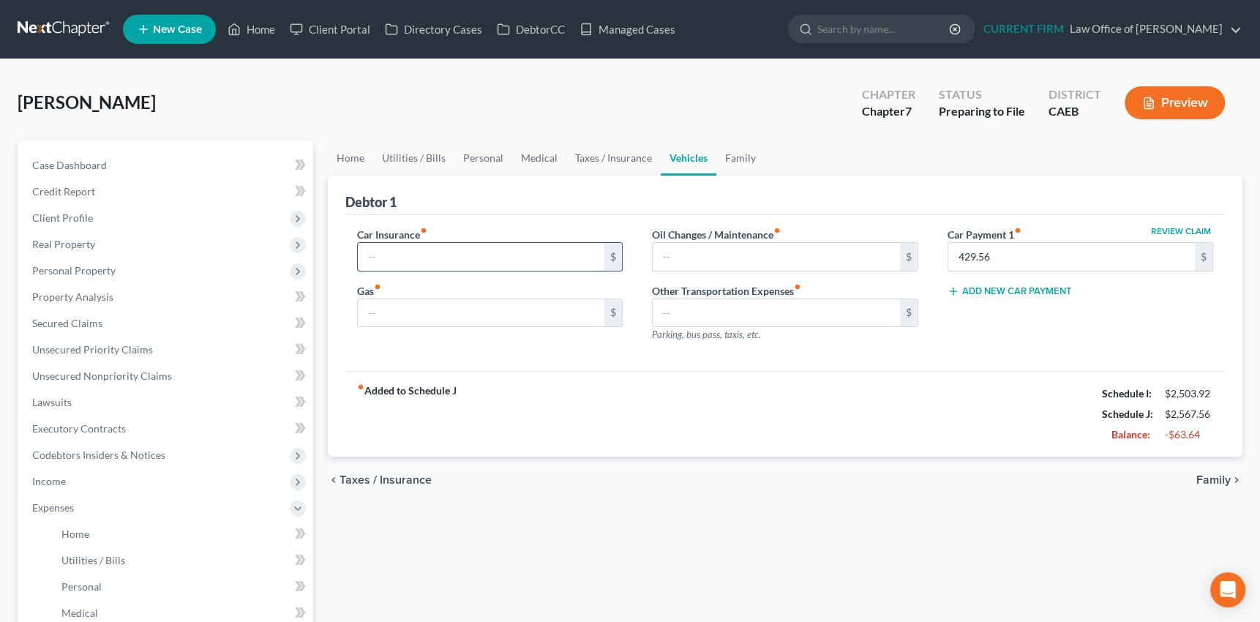
click at [441, 255] on input "text" at bounding box center [481, 257] width 247 height 28
type input "150"
click at [737, 257] on input "text" at bounding box center [776, 257] width 247 height 28
type input "300"
click at [702, 246] on input "text" at bounding box center [776, 257] width 247 height 28
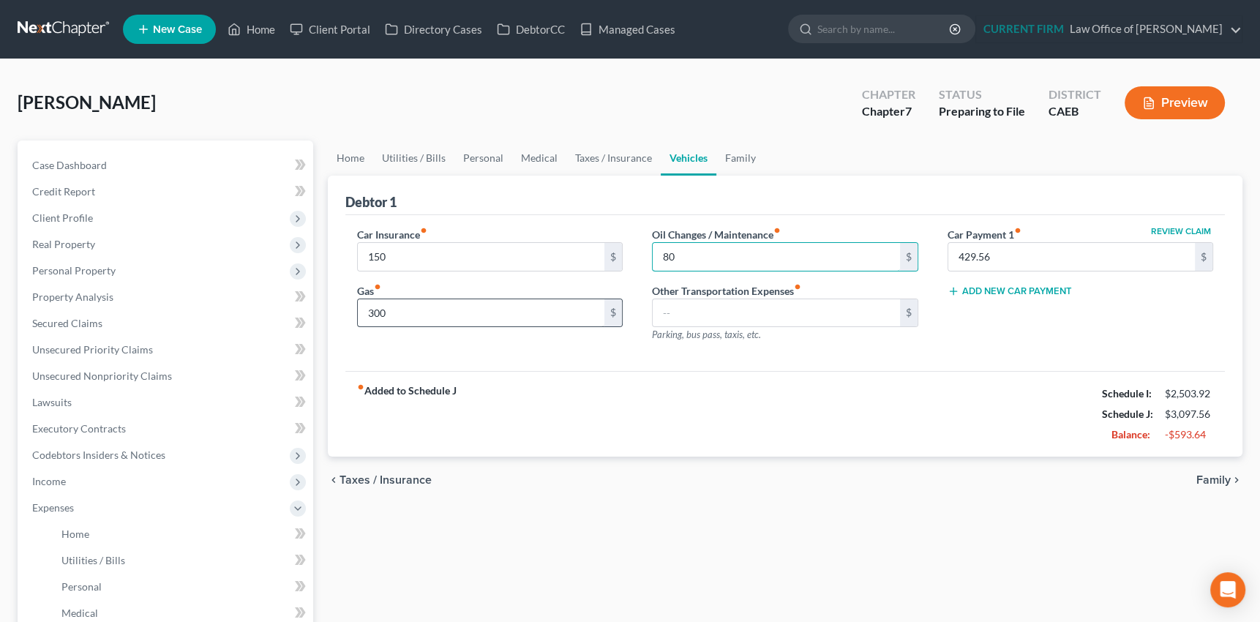
type input "80"
click at [423, 317] on input "300" at bounding box center [481, 313] width 247 height 28
type input "320"
click at [737, 157] on link "Family" at bounding box center [740, 157] width 48 height 35
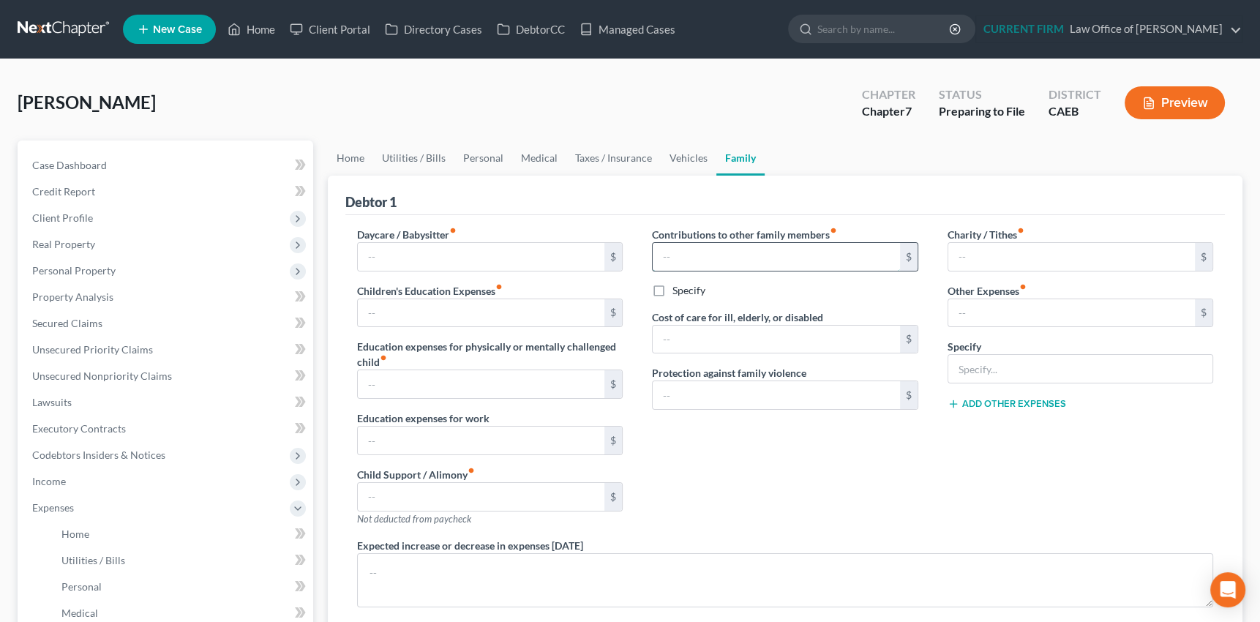
click at [705, 258] on input "text" at bounding box center [776, 257] width 247 height 28
type input "100"
click at [414, 156] on link "Utilities / Bills" at bounding box center [413, 157] width 81 height 35
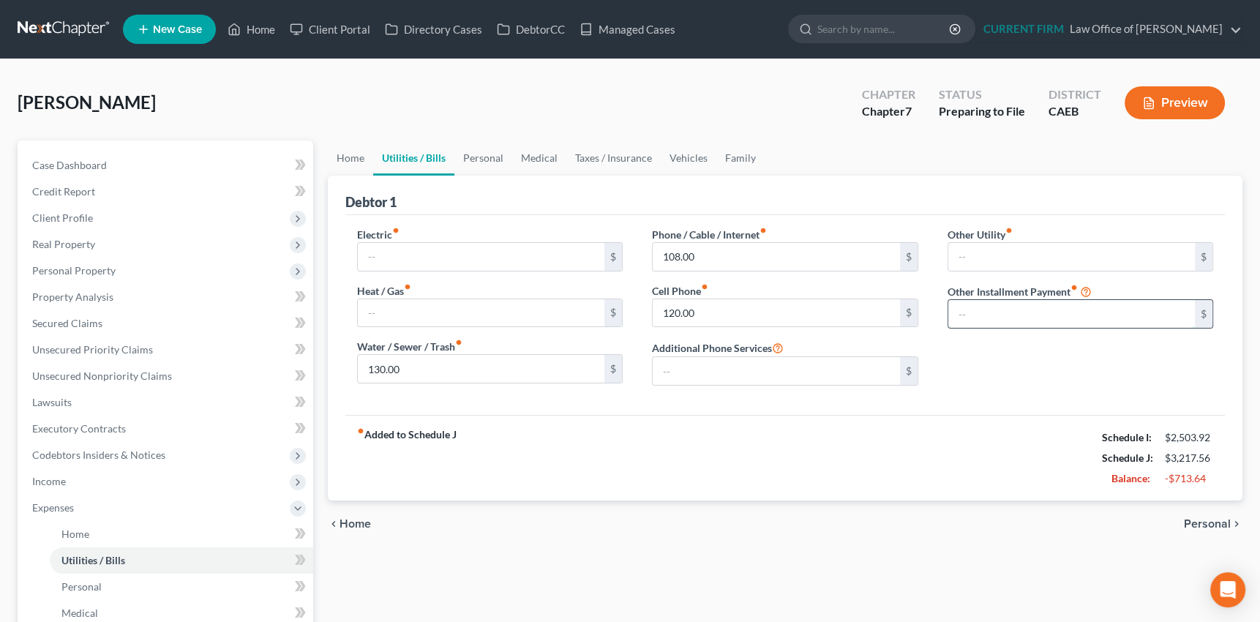
click at [991, 312] on input "text" at bounding box center [1071, 314] width 247 height 28
type input "115"
click at [972, 358] on input "text" at bounding box center [1080, 355] width 265 height 28
type input "Storage unit for family member"
click at [52, 505] on span "Expenses" at bounding box center [53, 507] width 42 height 12
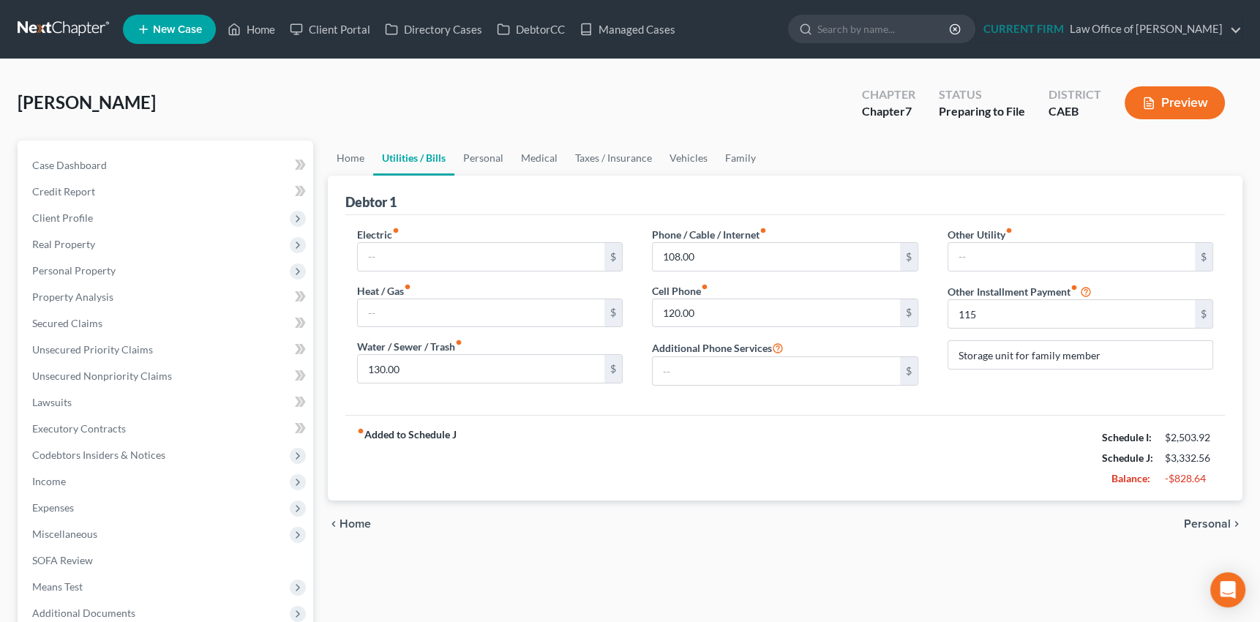
click at [1184, 104] on button "Preview" at bounding box center [1175, 102] width 100 height 33
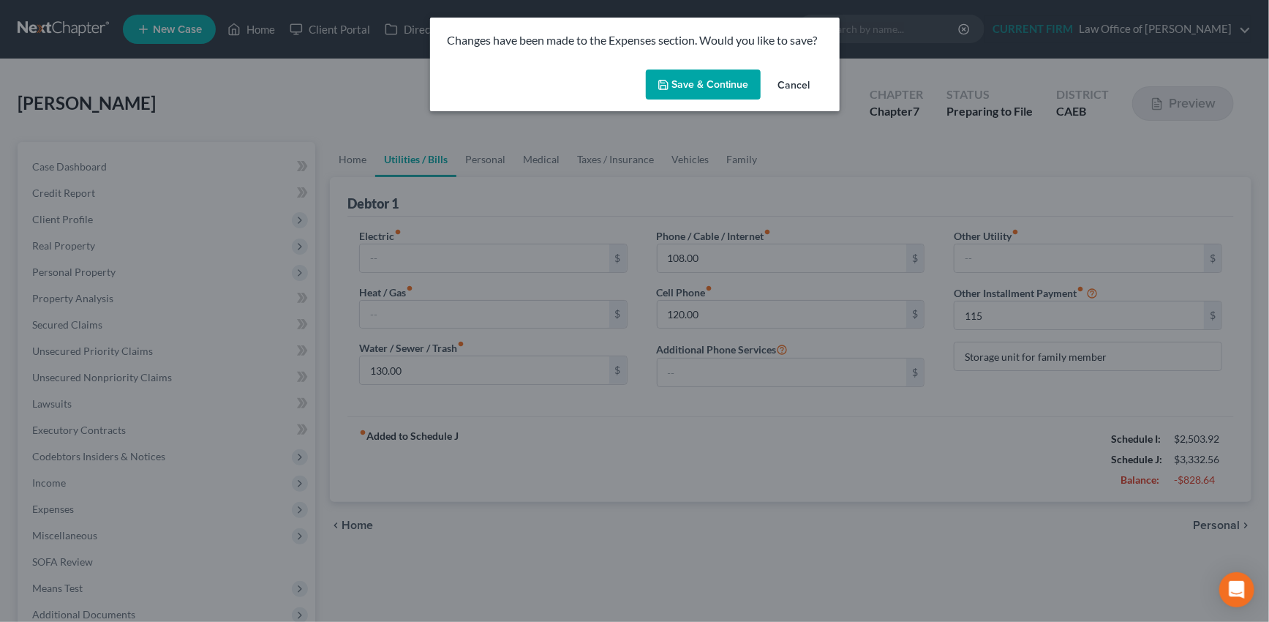
click at [704, 80] on button "Save & Continue" at bounding box center [703, 85] width 115 height 31
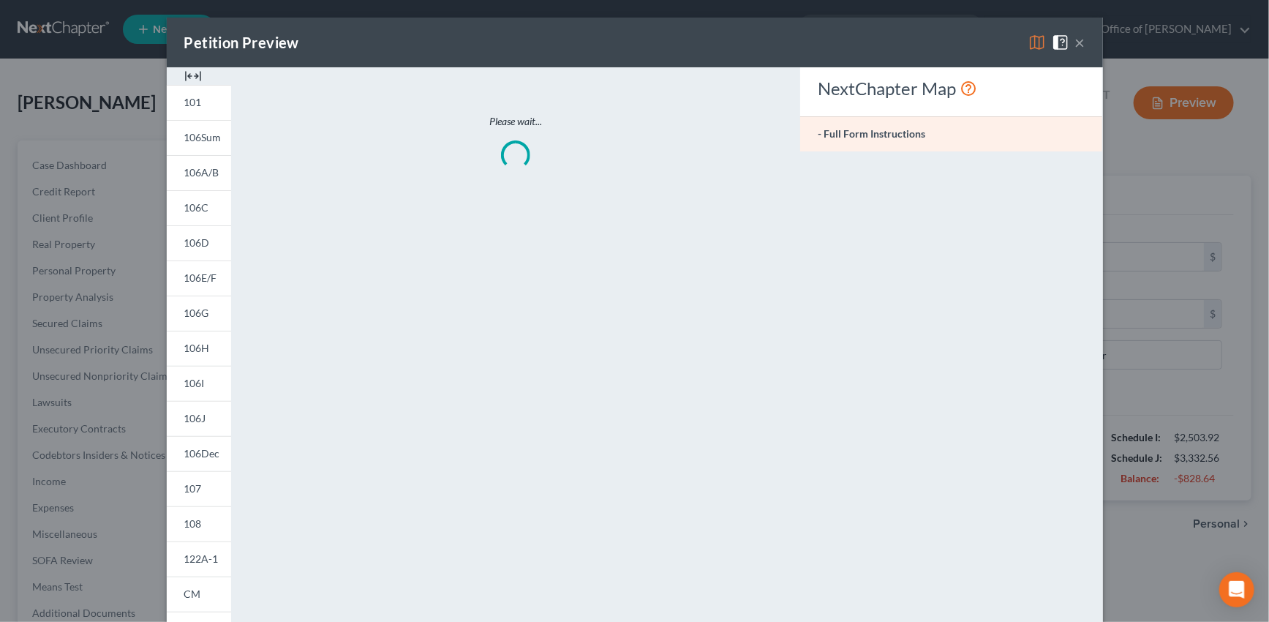
type input "115.00"
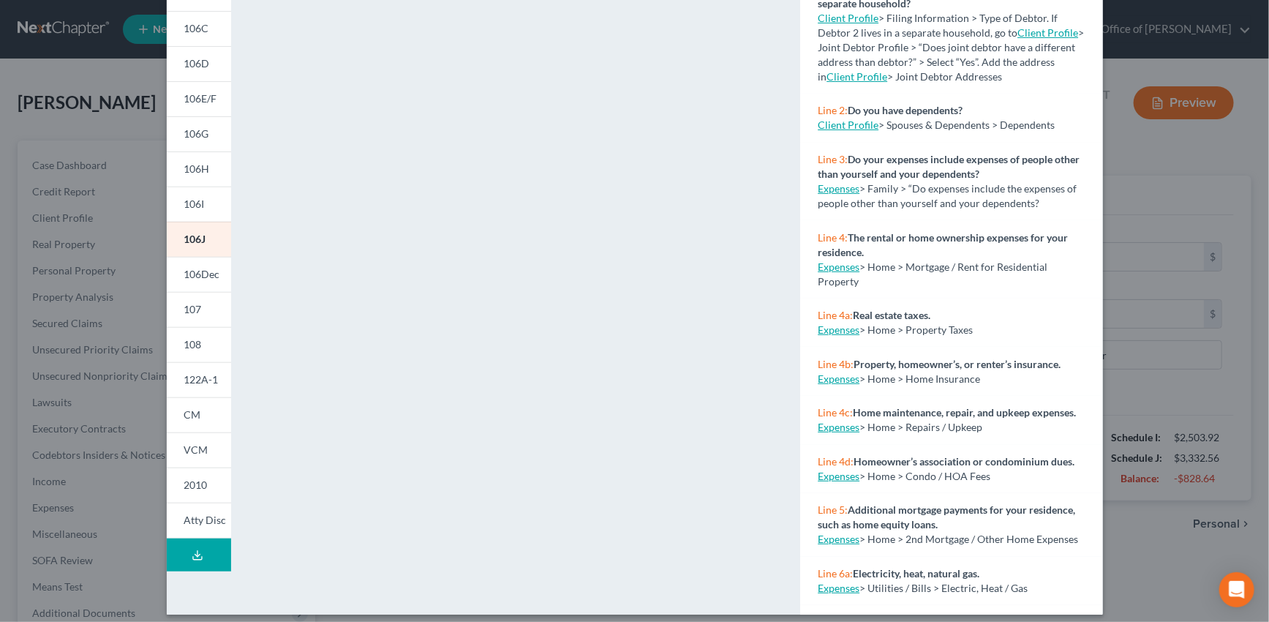
scroll to position [189, 0]
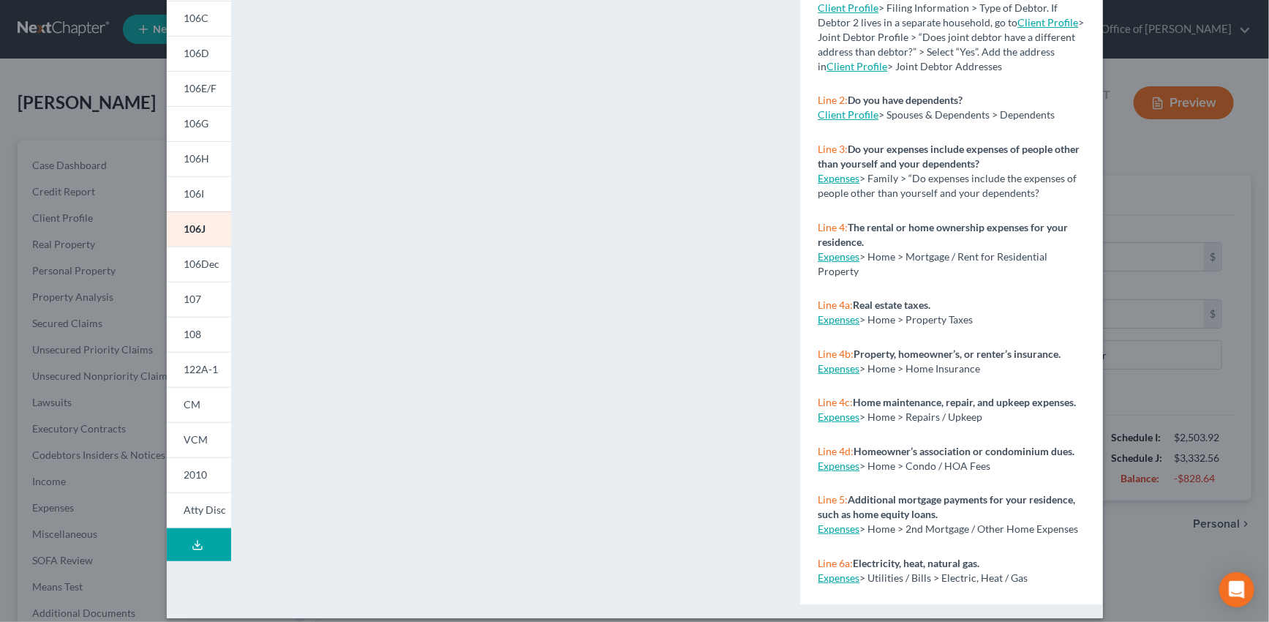
click at [193, 542] on icon at bounding box center [198, 545] width 12 height 12
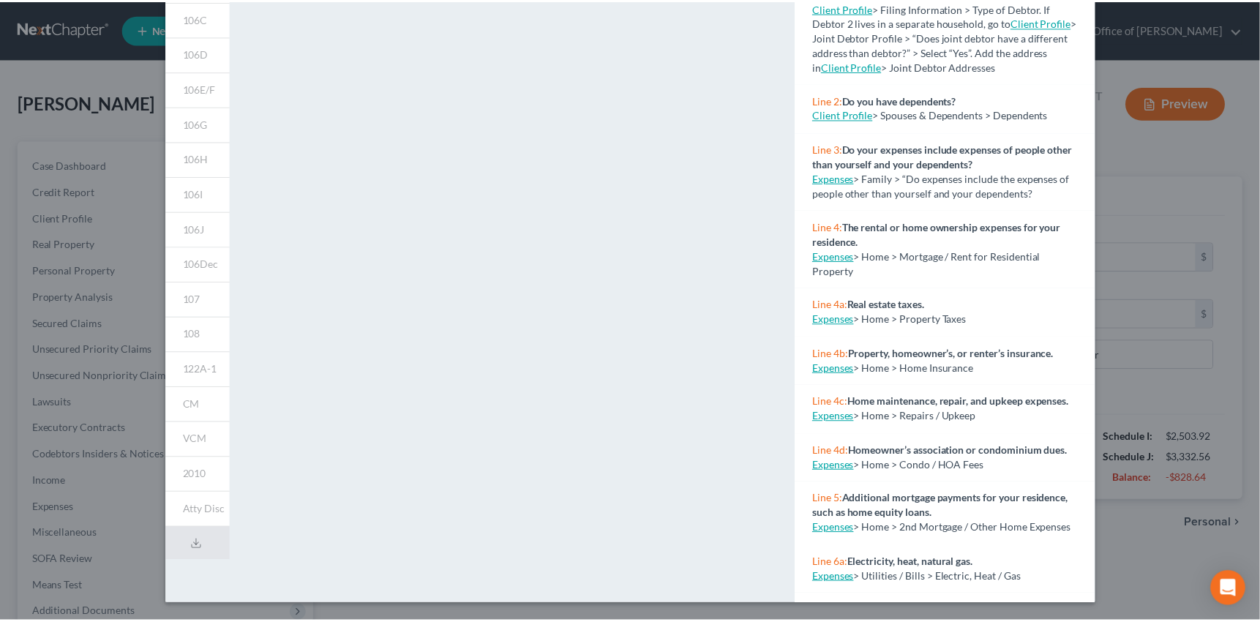
scroll to position [0, 0]
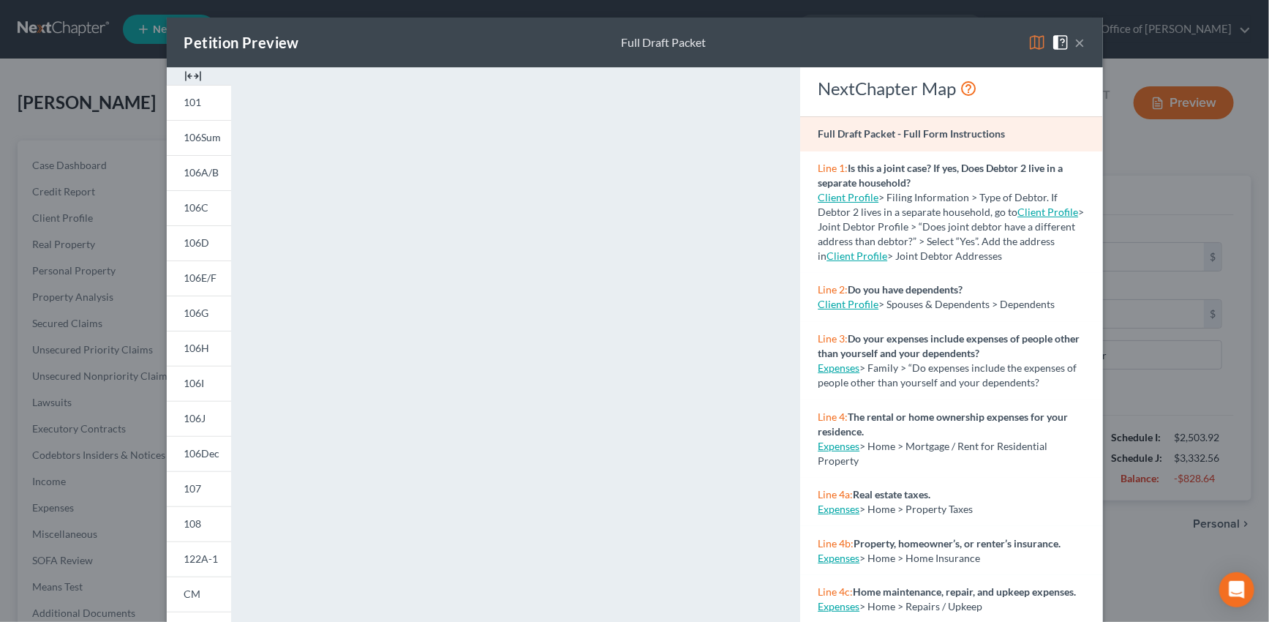
drag, startPoint x: 1075, startPoint y: 43, endPoint x: 709, endPoint y: 0, distance: 368.4
click at [1075, 43] on button "×" at bounding box center [1080, 43] width 10 height 18
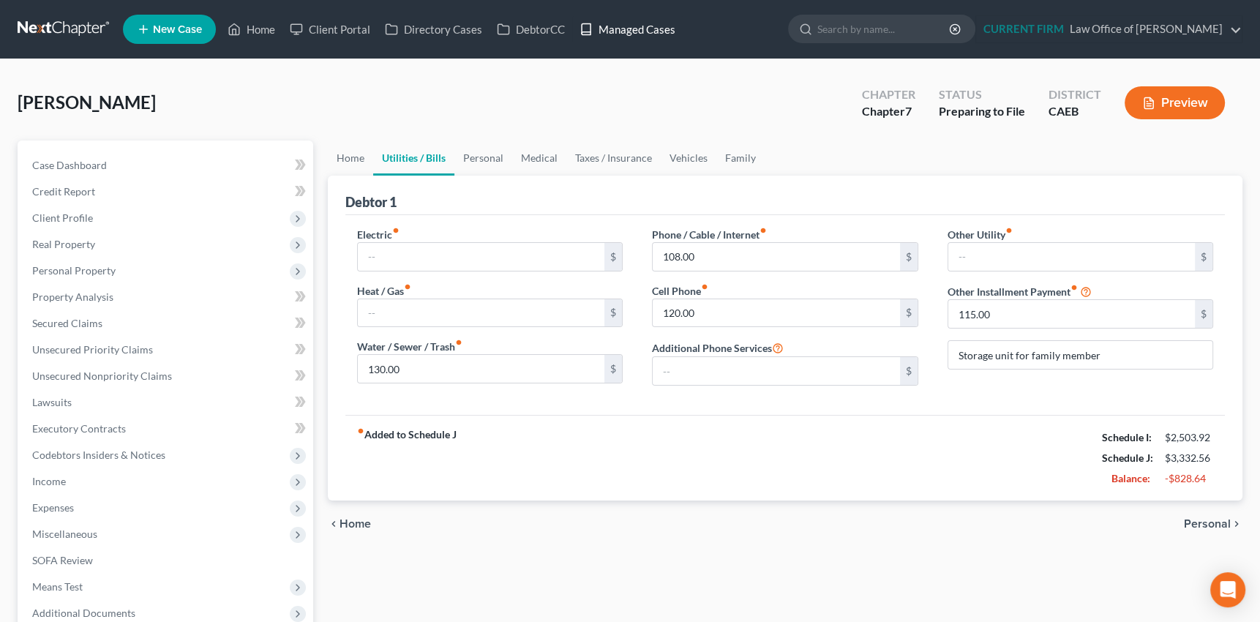
click at [644, 31] on link "Managed Cases" at bounding box center [627, 29] width 110 height 26
